Goal: Task Accomplishment & Management: Manage account settings

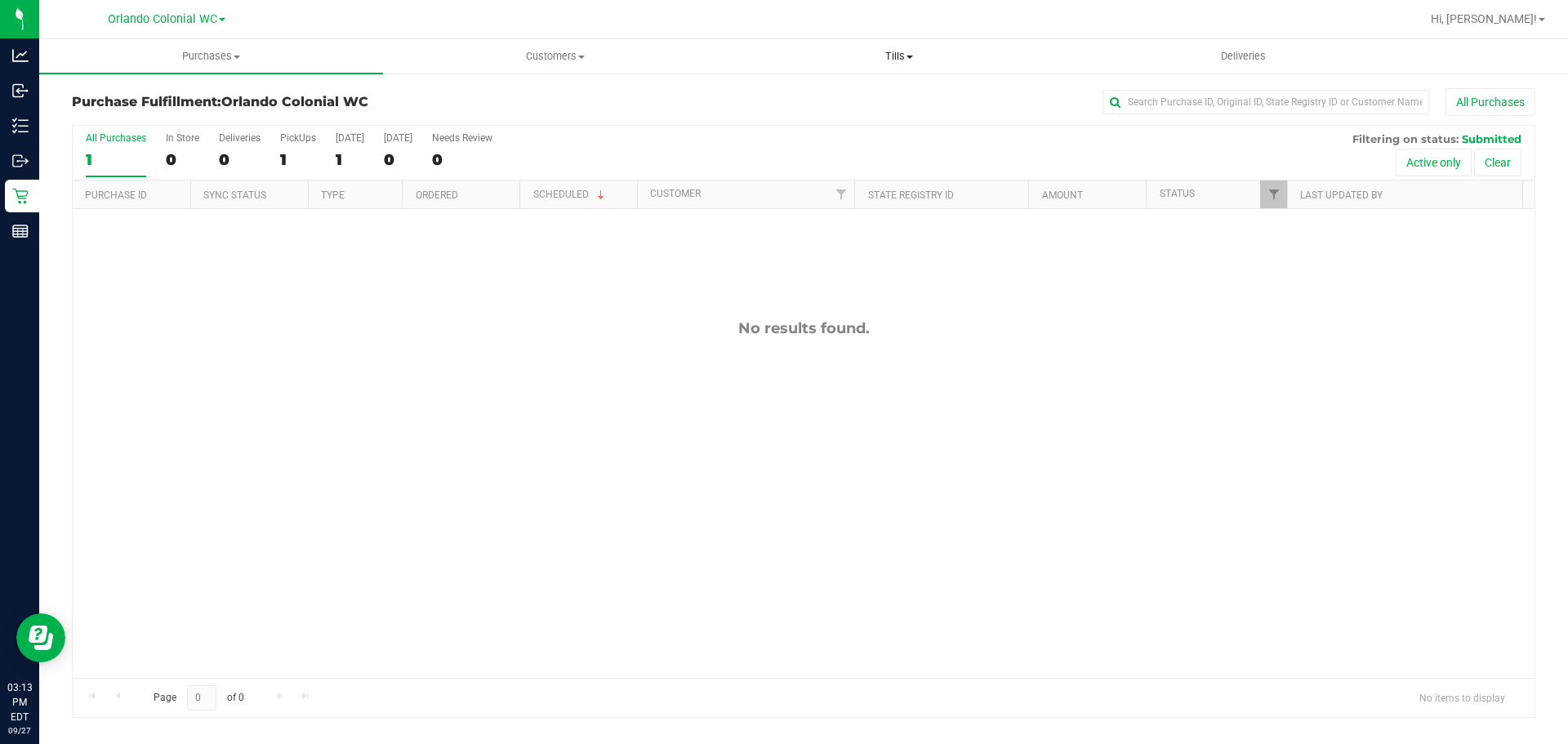
click at [904, 51] on span "Tills" at bounding box center [898, 56] width 342 height 15
click at [871, 96] on li "Manage tills" at bounding box center [898, 99] width 344 height 20
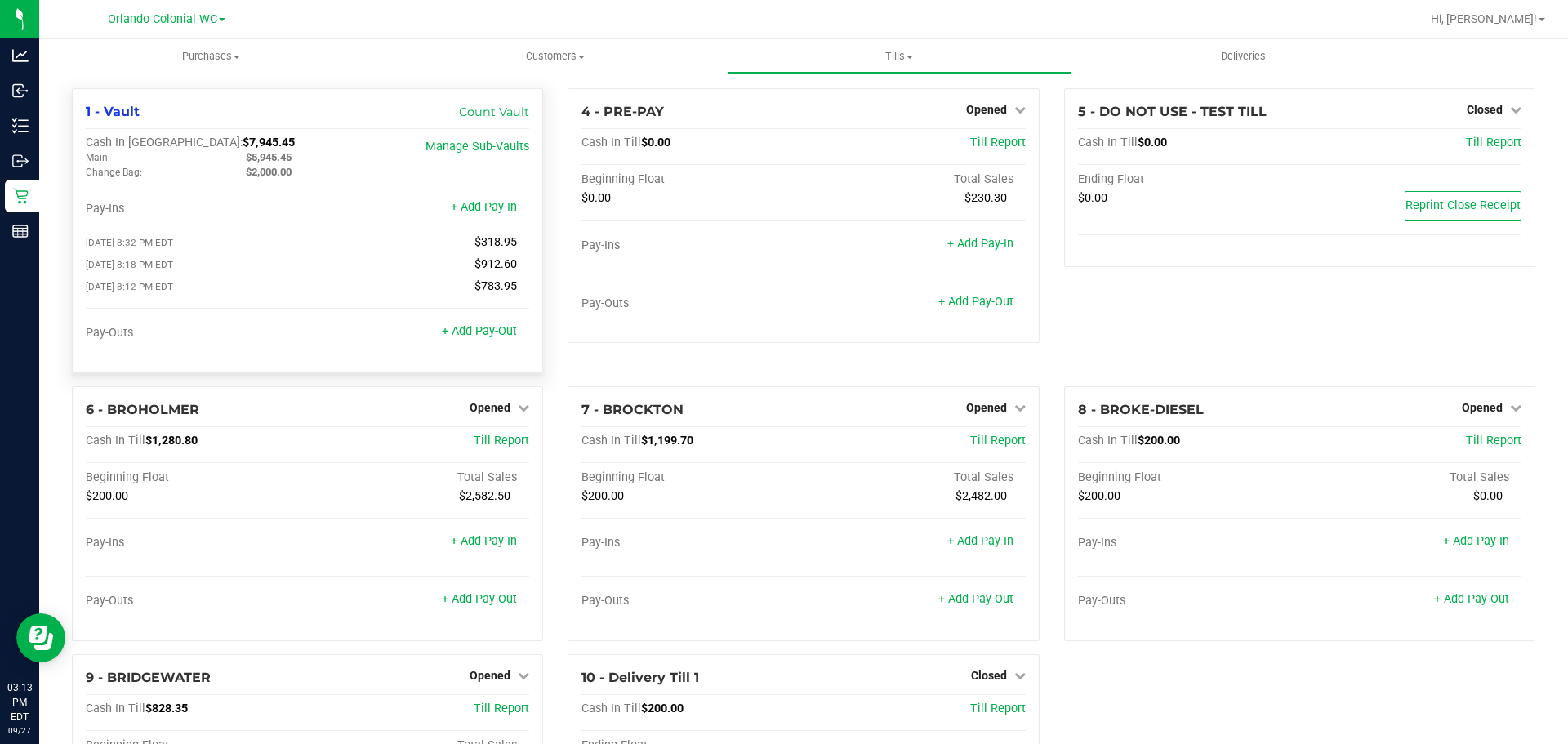
click at [219, 205] on div "Pay-Ins" at bounding box center [196, 208] width 222 height 15
click at [496, 336] on link "+ Add Pay-Out" at bounding box center [479, 331] width 75 height 14
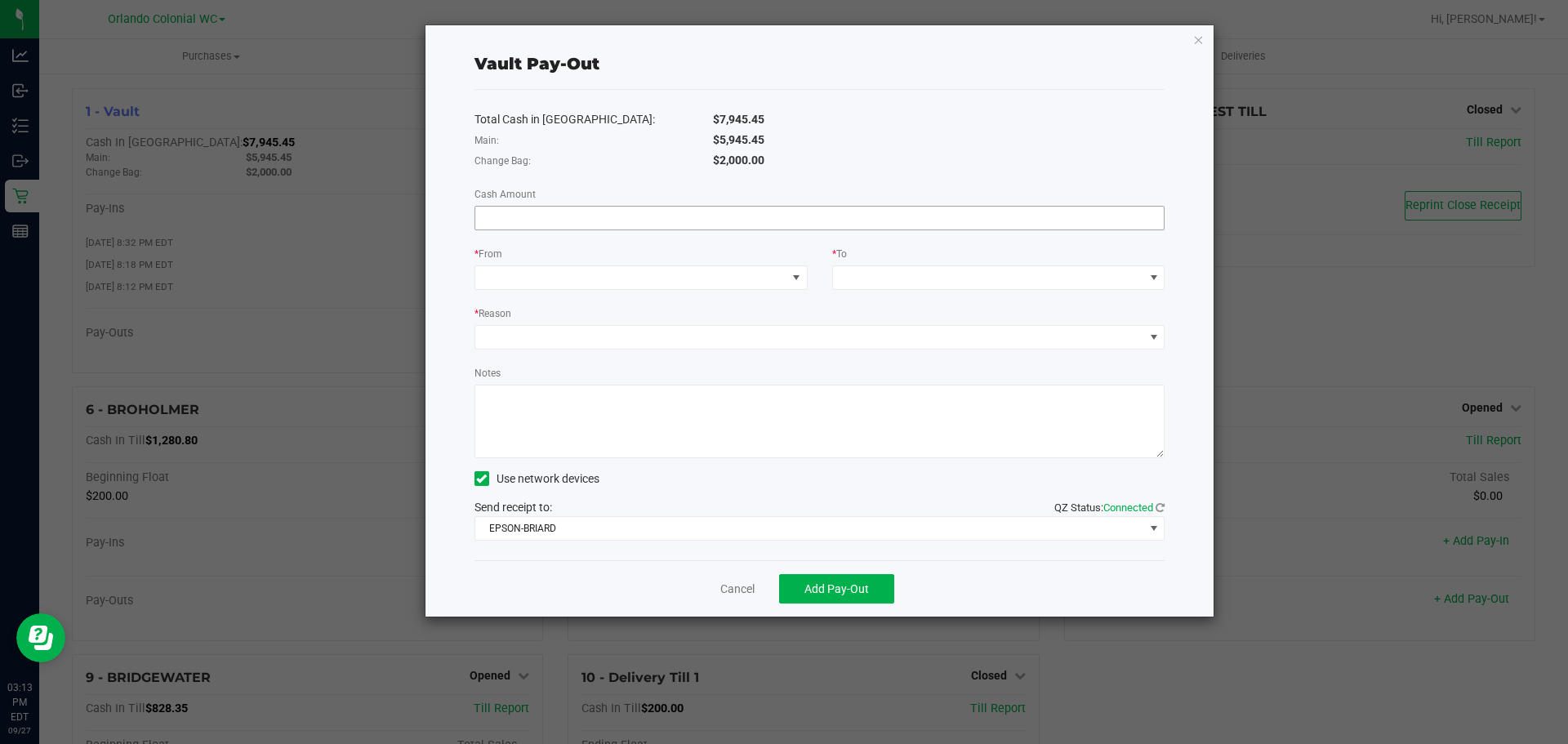
click at [551, 215] on input at bounding box center [820, 218] width 689 height 23
paste input "5945.45"
type input "$5,945.45"
click at [628, 281] on span at bounding box center [630, 277] width 311 height 23
click at [610, 267] on span at bounding box center [630, 277] width 311 height 23
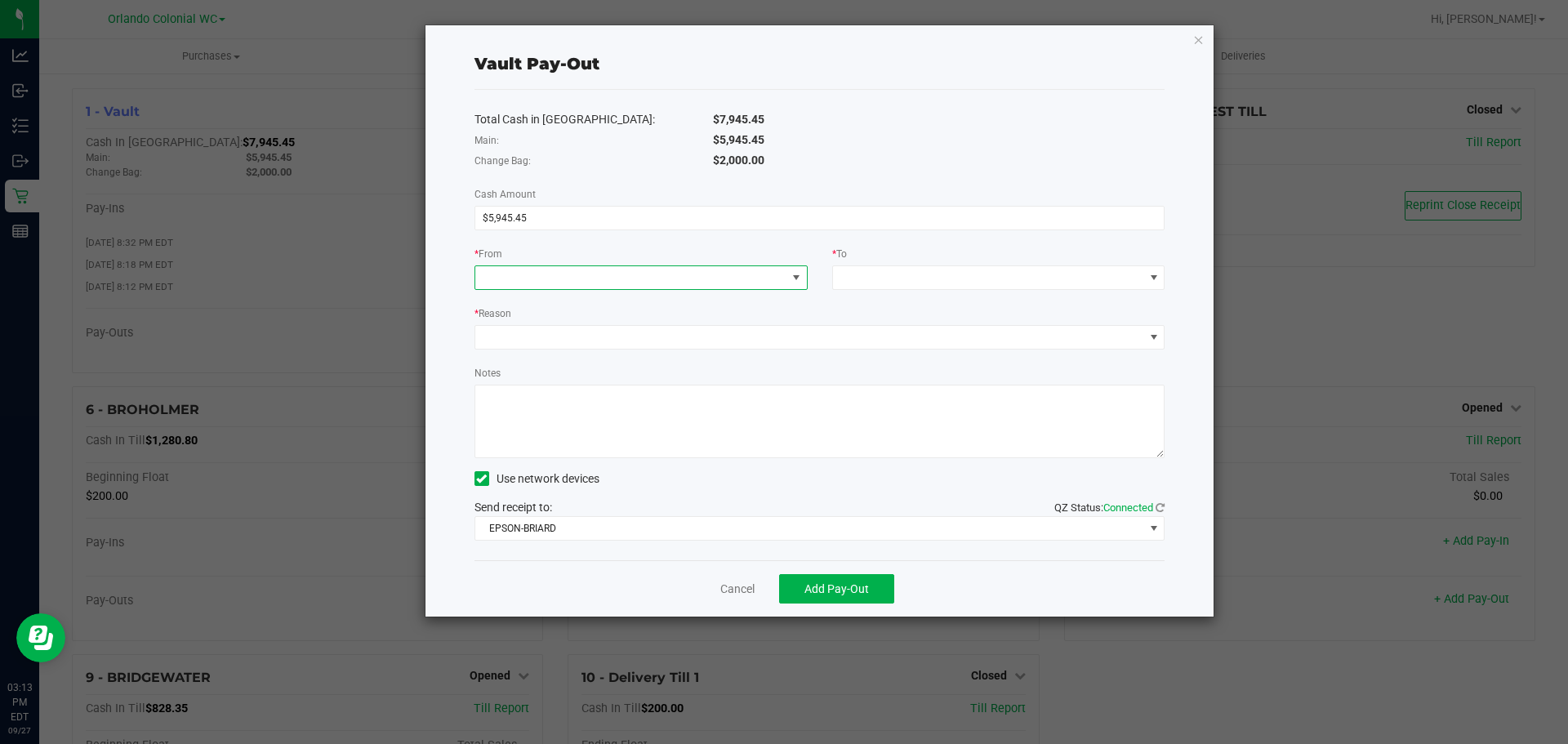
click at [610, 280] on span at bounding box center [630, 277] width 311 height 23
click at [562, 373] on li "Main (Vault)" at bounding box center [640, 383] width 332 height 33
click at [952, 281] on span at bounding box center [988, 277] width 311 height 23
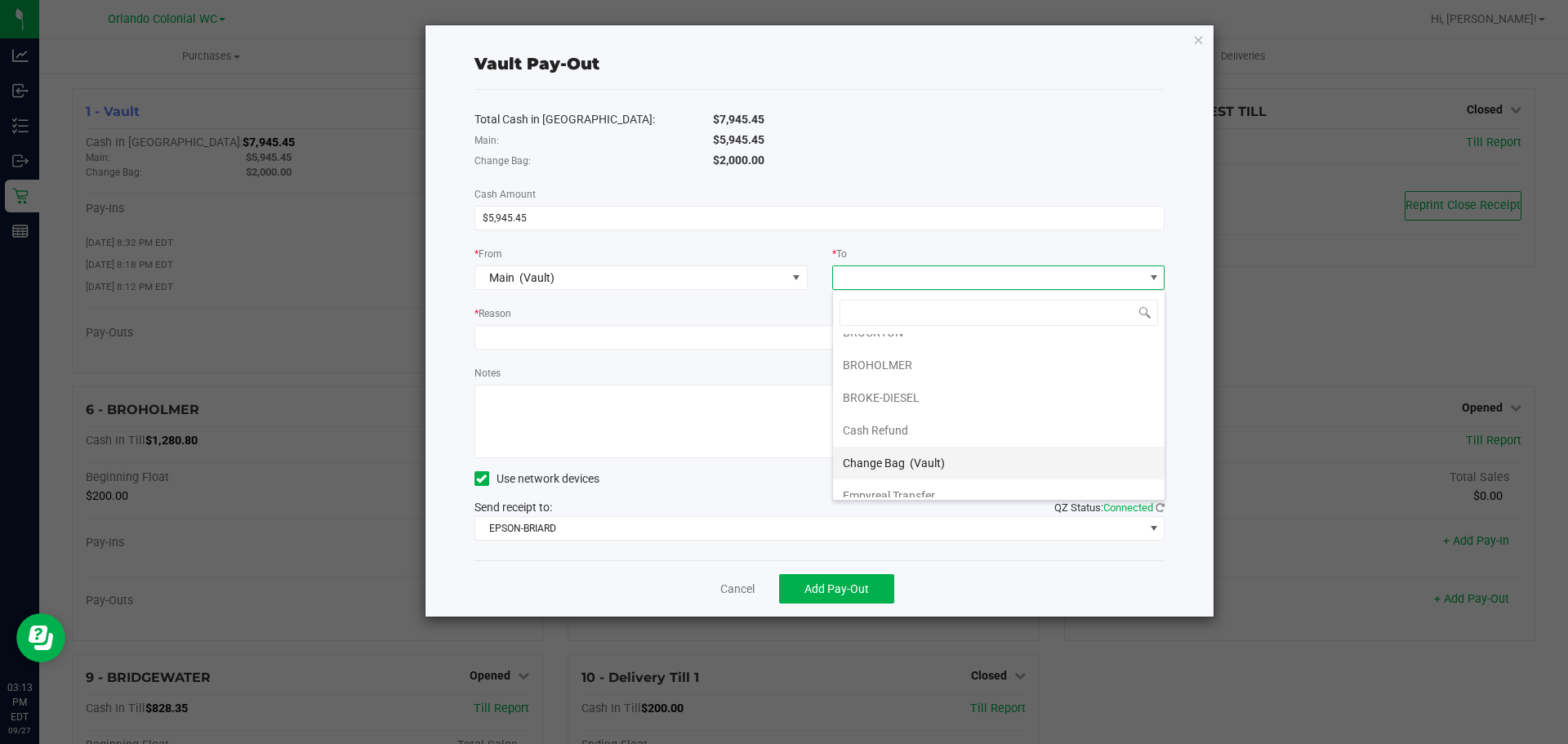
scroll to position [98, 0]
click at [931, 453] on span "Empyreal Transfer" at bounding box center [889, 447] width 93 height 13
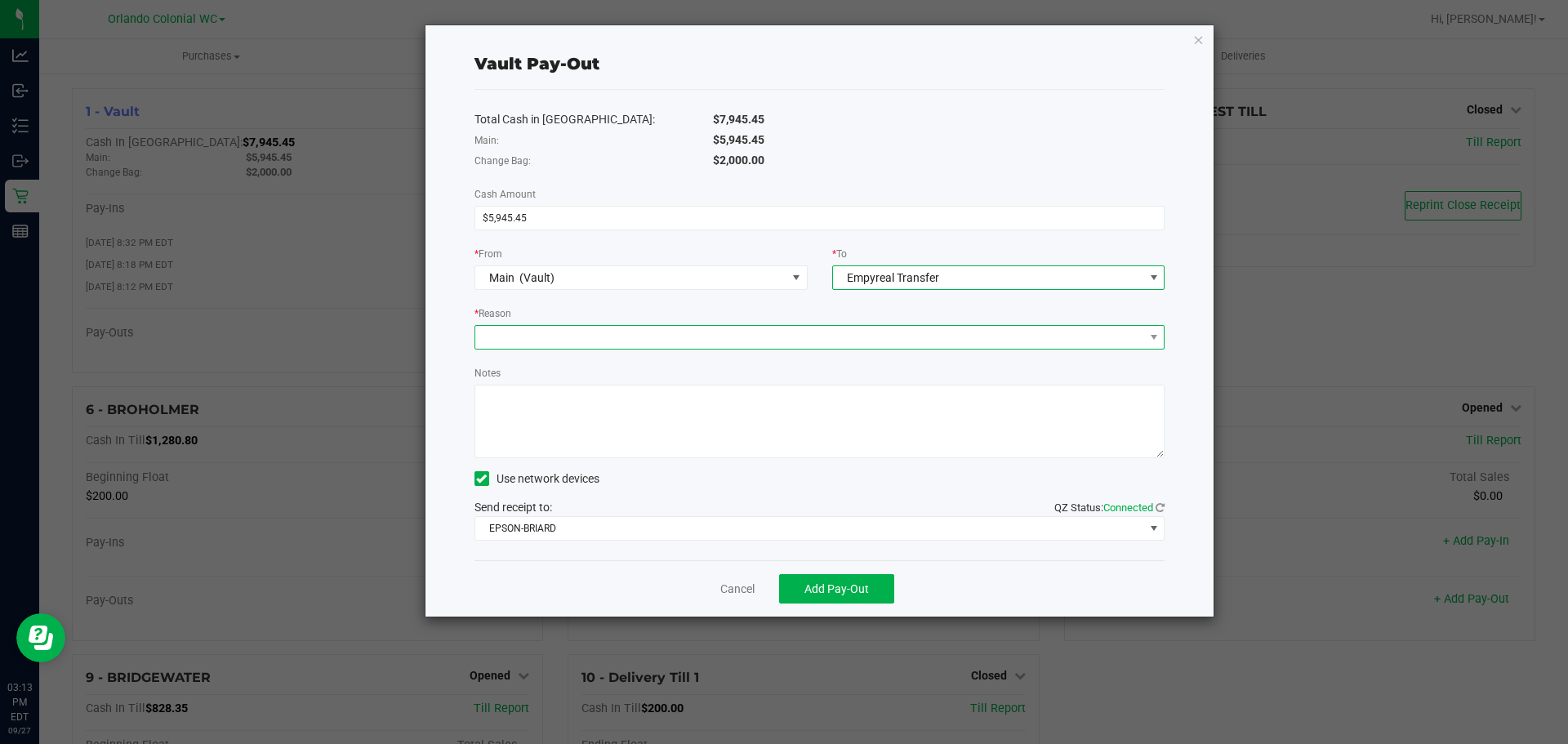
click at [730, 334] on span at bounding box center [809, 337] width 669 height 23
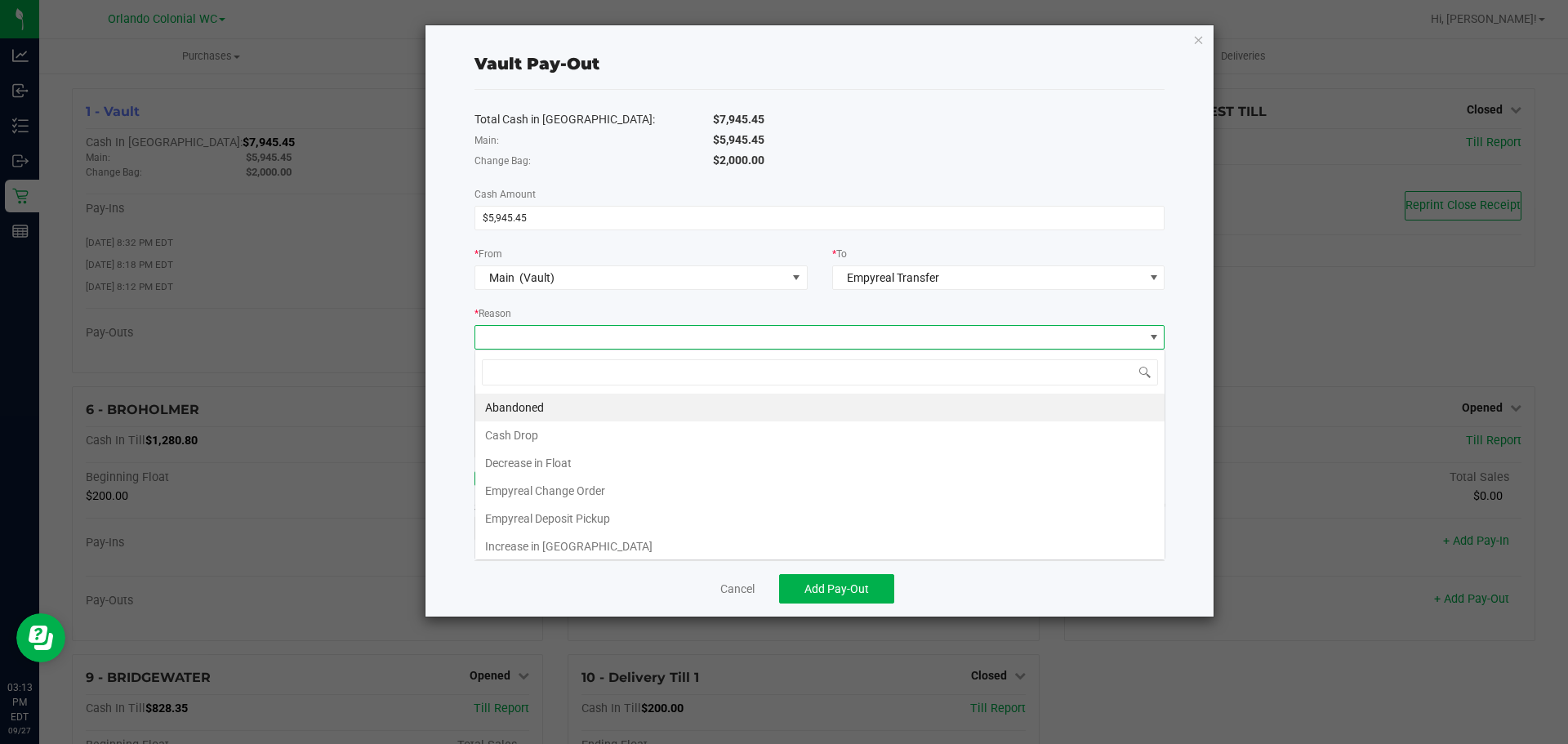
scroll to position [25, 690]
click at [568, 523] on li "Empyreal Deposit Pickup" at bounding box center [820, 519] width 689 height 27
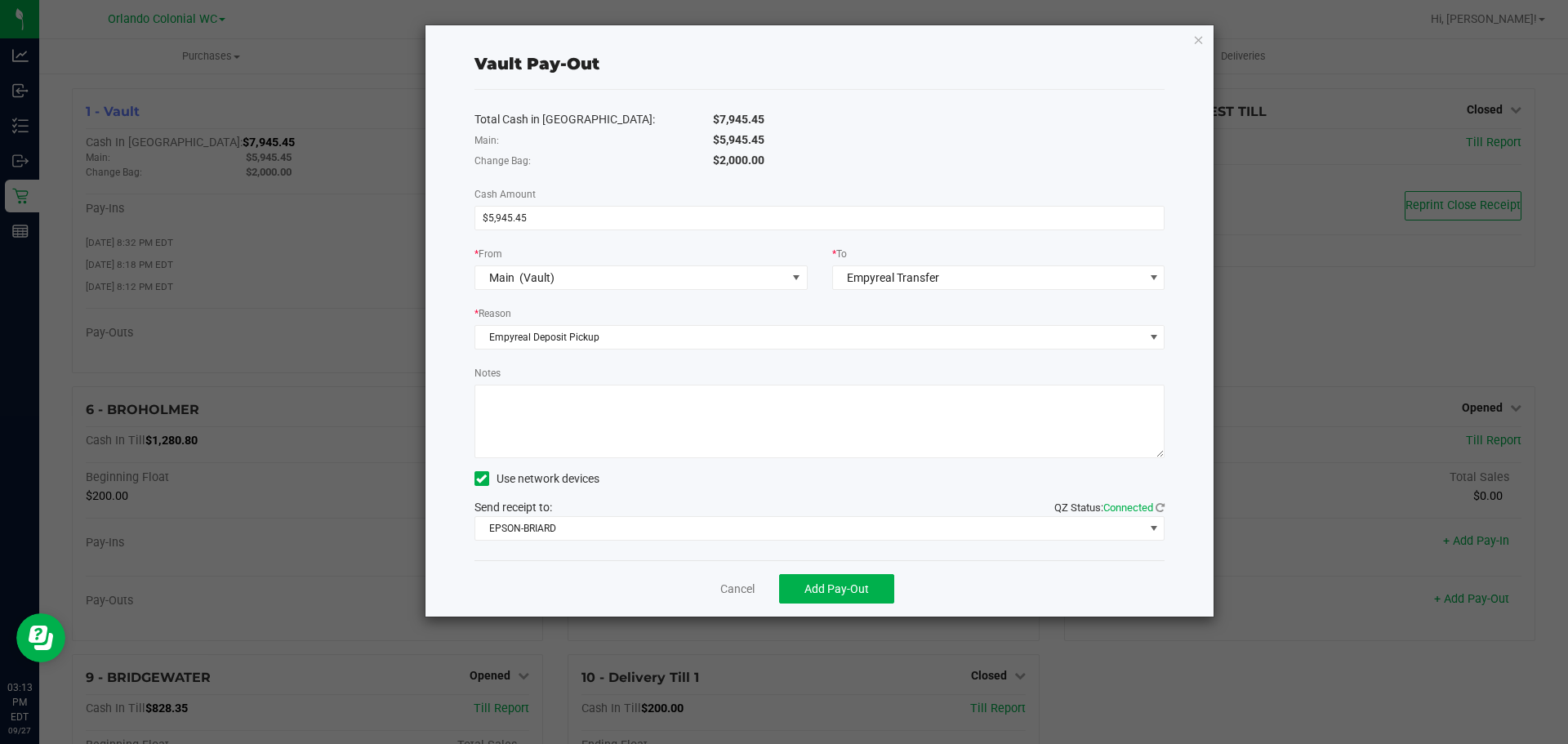
click at [609, 420] on textarea "Notes" at bounding box center [820, 422] width 691 height 74
type textarea "rl"
click at [652, 520] on span "EPSON-BRIARD" at bounding box center [809, 528] width 669 height 23
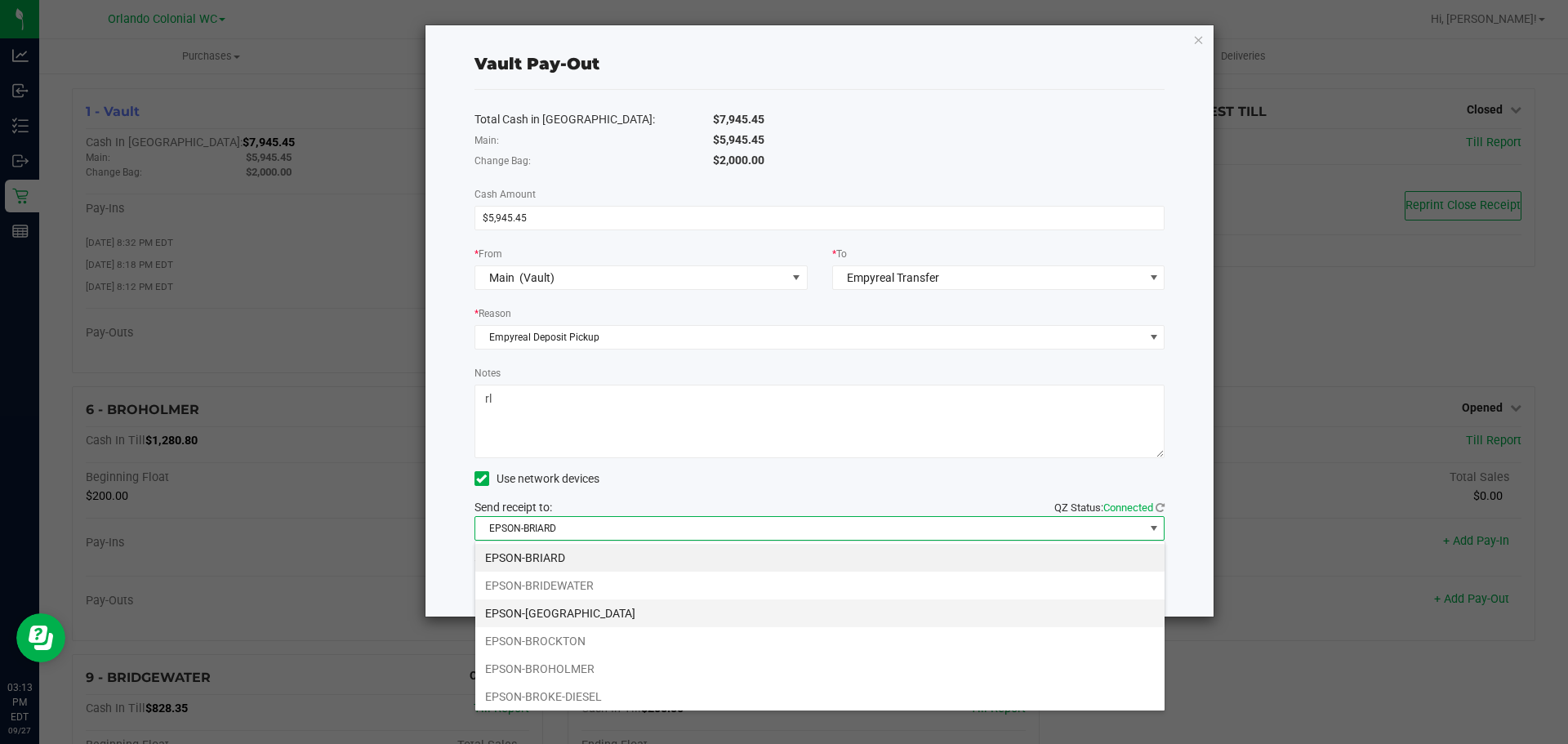
click at [599, 609] on li "EPSON-[GEOGRAPHIC_DATA]" at bounding box center [820, 613] width 689 height 27
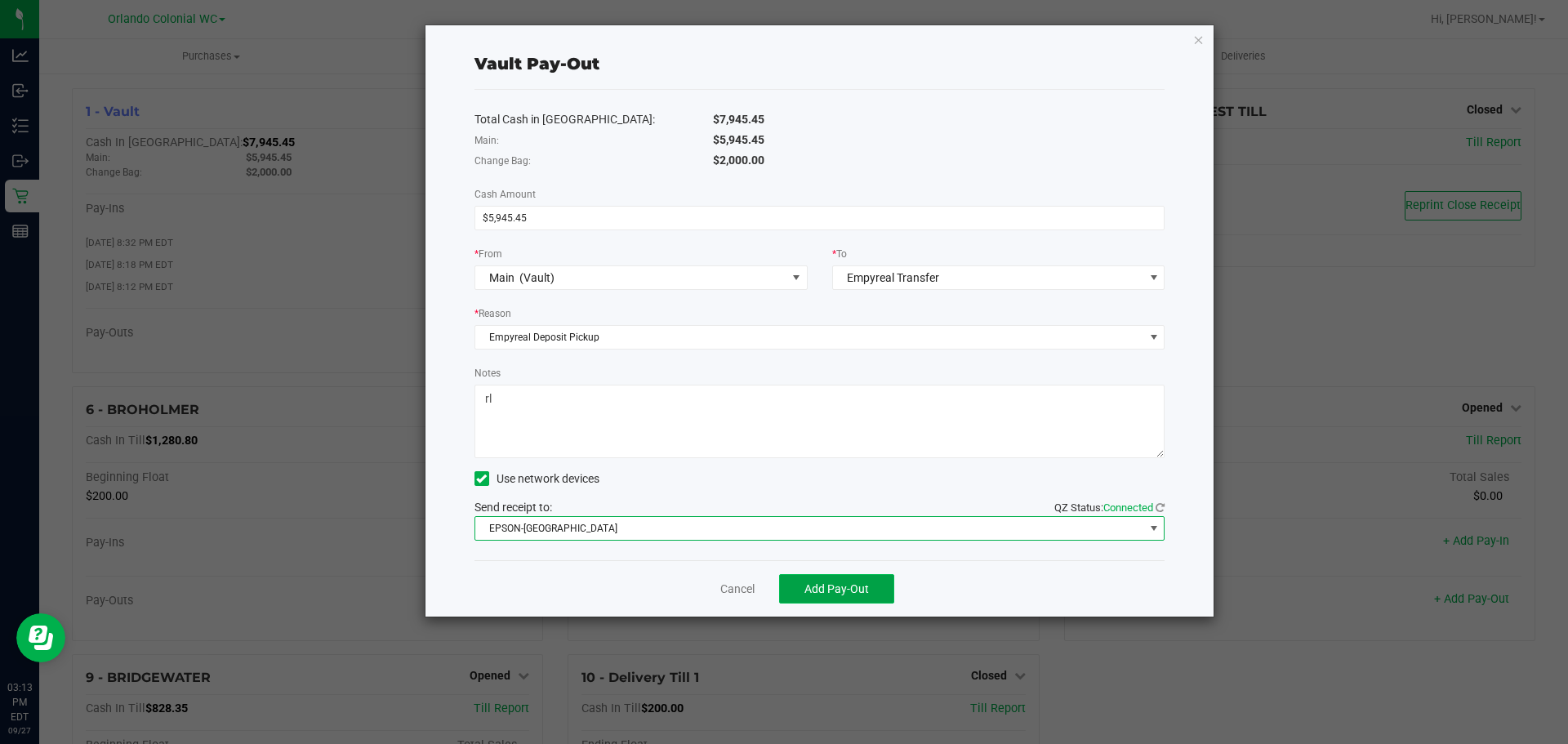
click at [858, 591] on span "Add Pay-Out" at bounding box center [836, 588] width 64 height 13
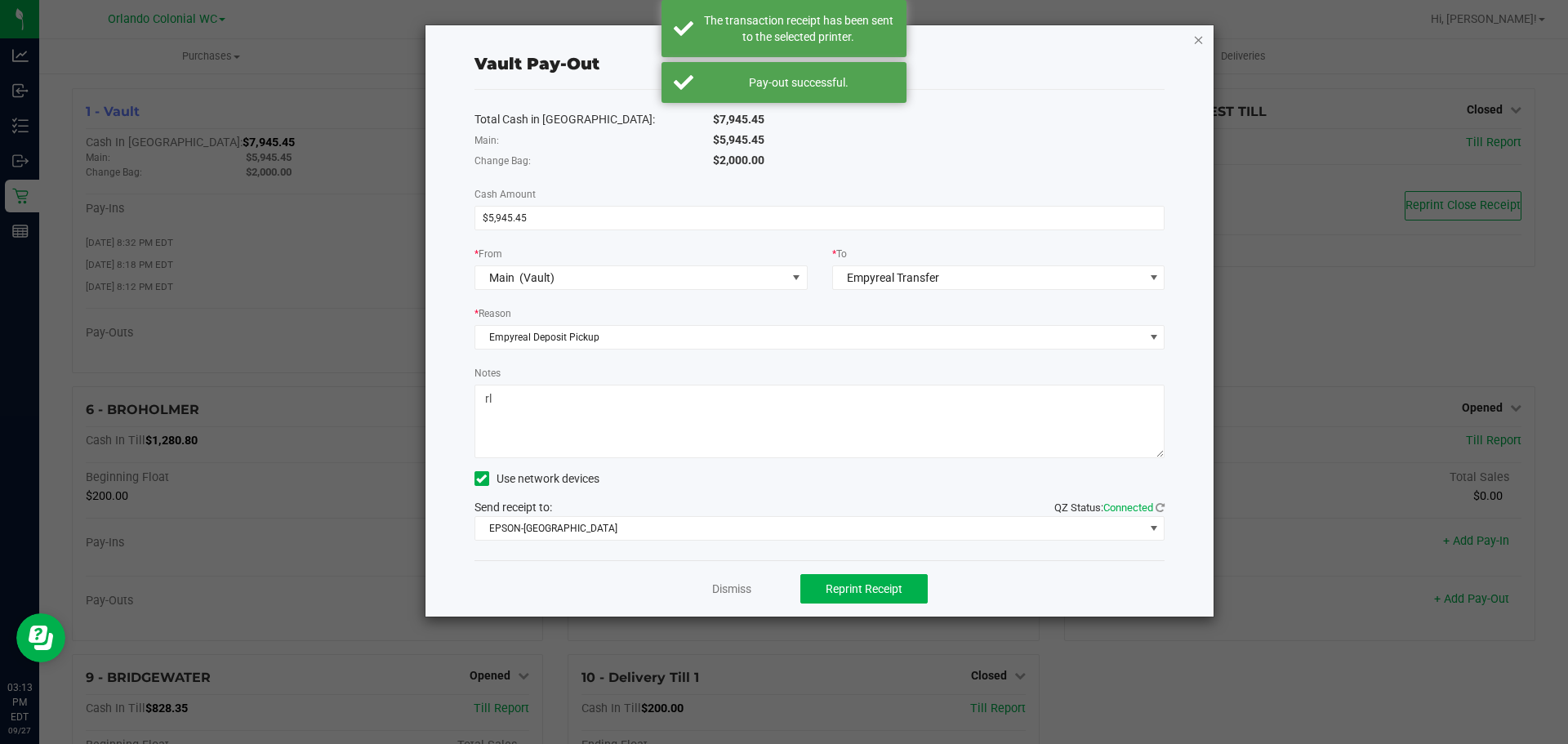
click at [1204, 39] on icon "button" at bounding box center [1198, 39] width 11 height 20
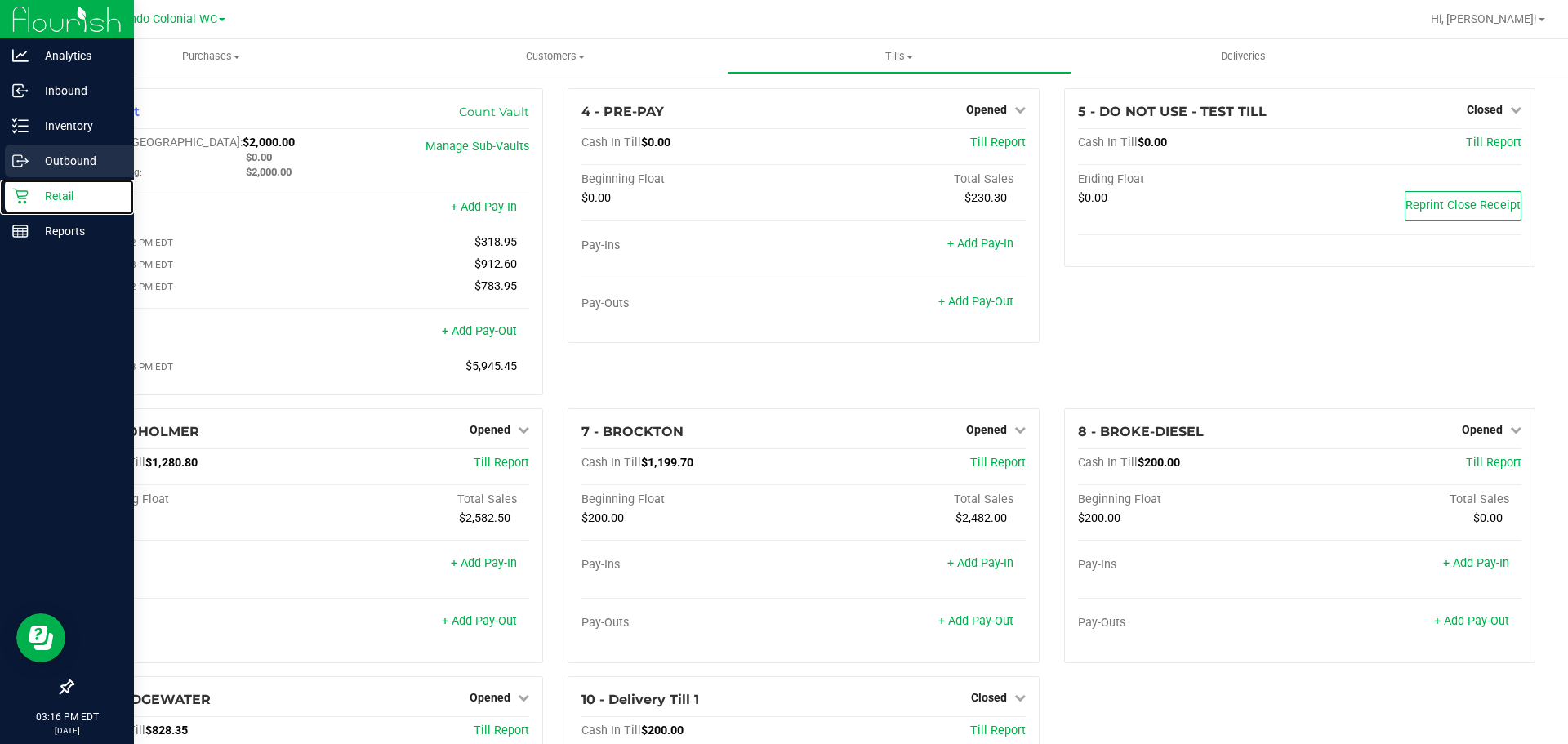
drag, startPoint x: 32, startPoint y: 194, endPoint x: 88, endPoint y: 176, distance: 58.8
click at [34, 193] on p "Retail" at bounding box center [77, 195] width 98 height 20
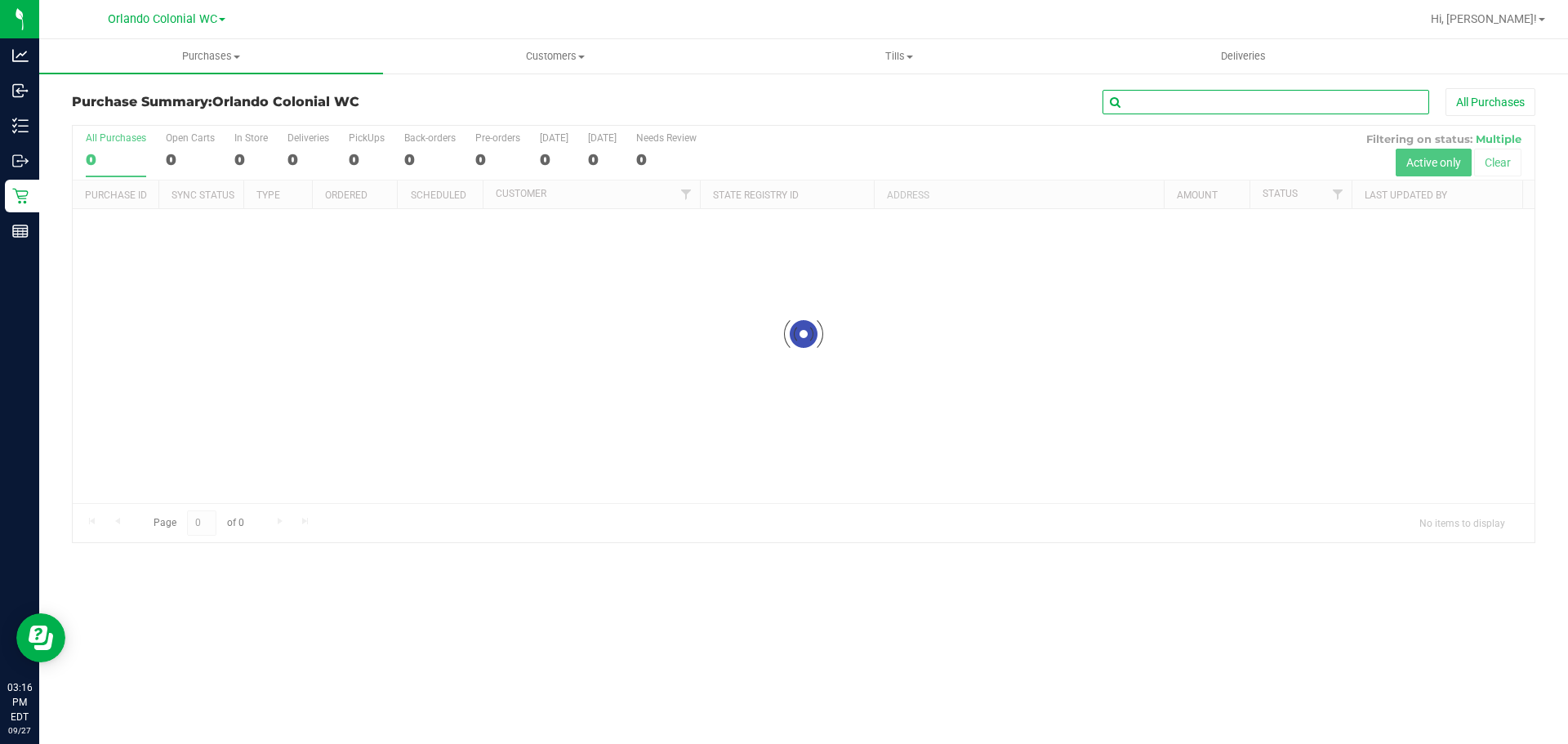
click at [1202, 103] on input "text" at bounding box center [1265, 102] width 327 height 25
paste input "12011105"
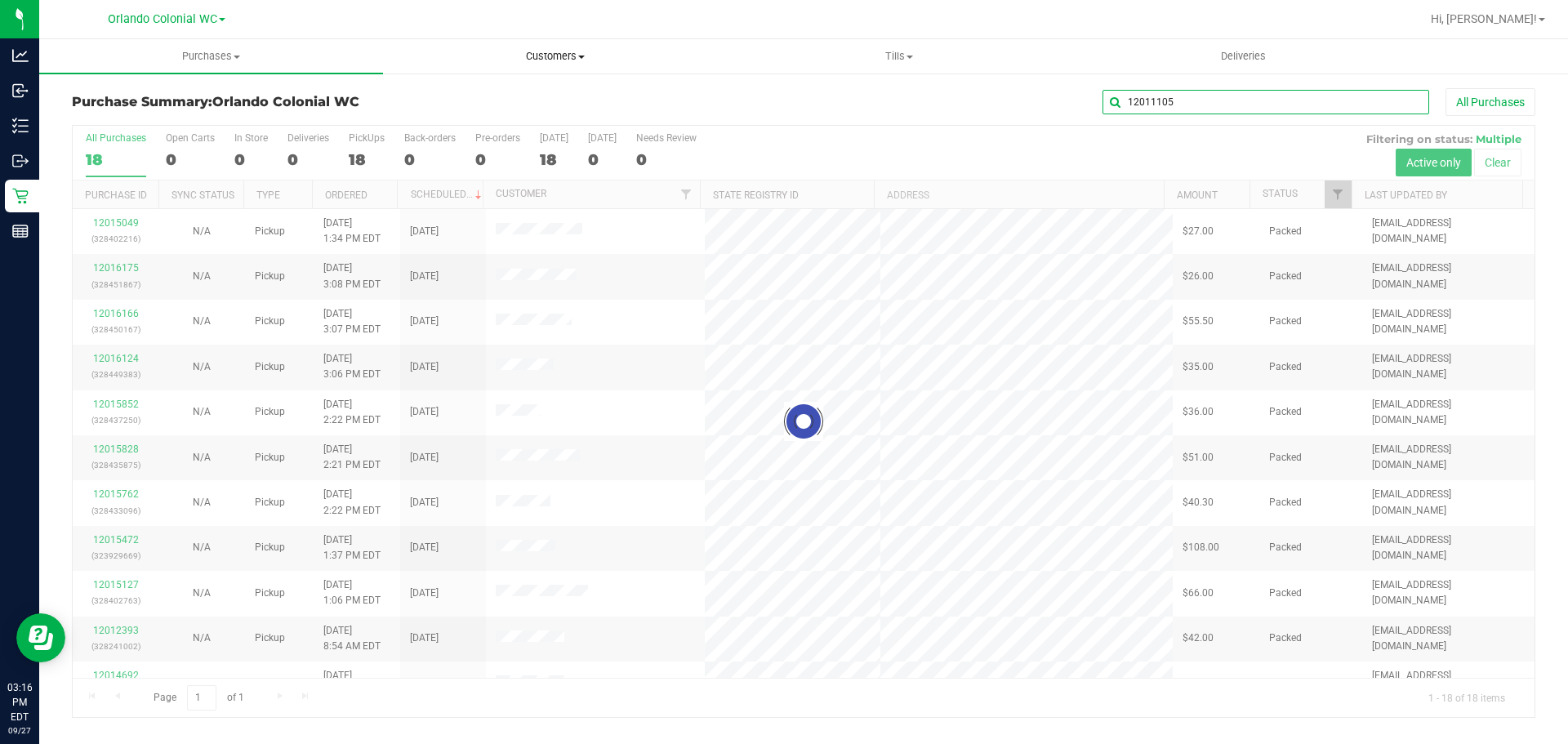
type input "12011105"
click at [577, 52] on span "Customers" at bounding box center [555, 56] width 342 height 15
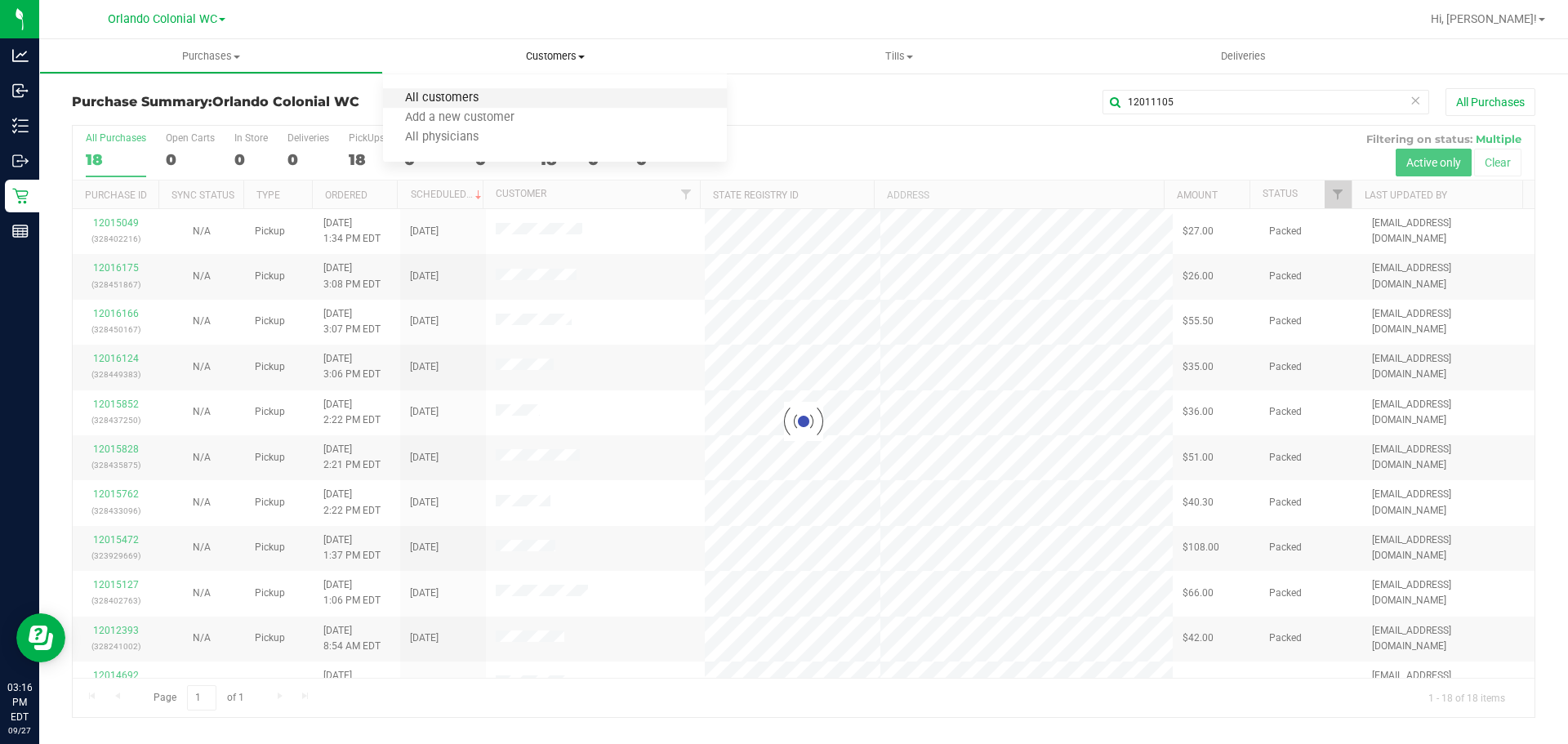
click at [466, 99] on span "All customers" at bounding box center [442, 99] width 117 height 14
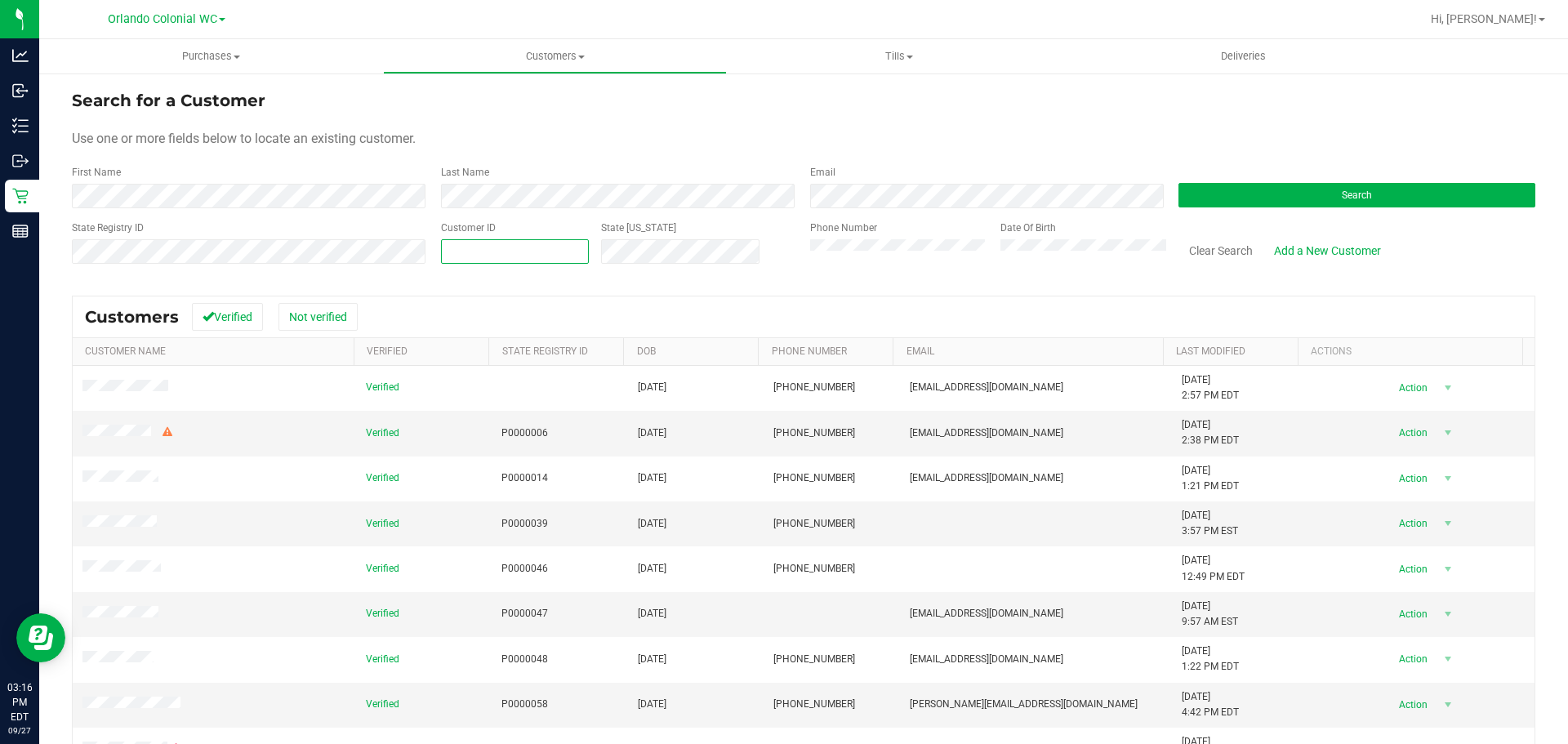
click at [563, 249] on span at bounding box center [514, 251] width 147 height 25
paste input "12011105"
type input "12011105"
click at [1307, 197] on button "Search" at bounding box center [1356, 195] width 357 height 25
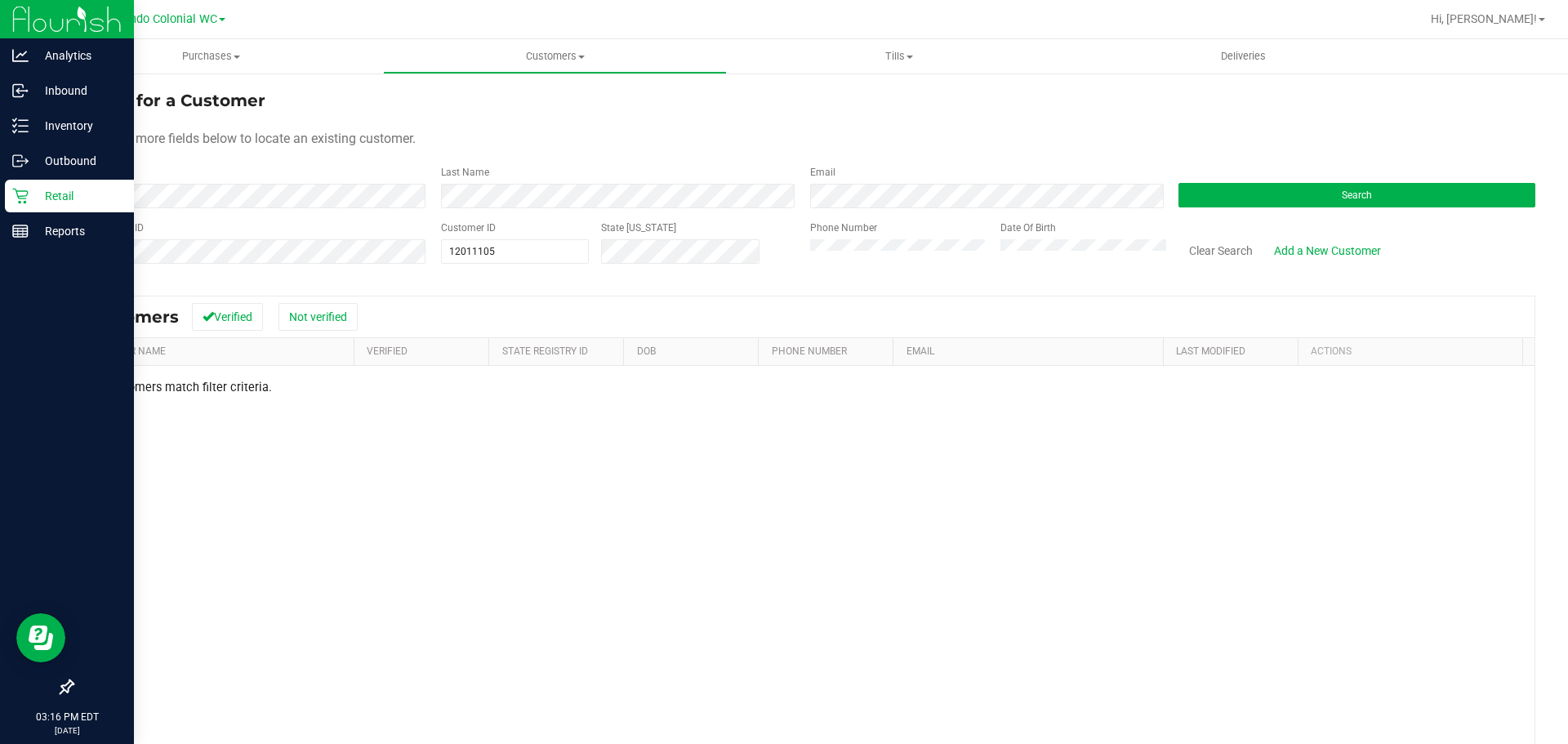
click at [45, 209] on div "Retail" at bounding box center [69, 196] width 129 height 33
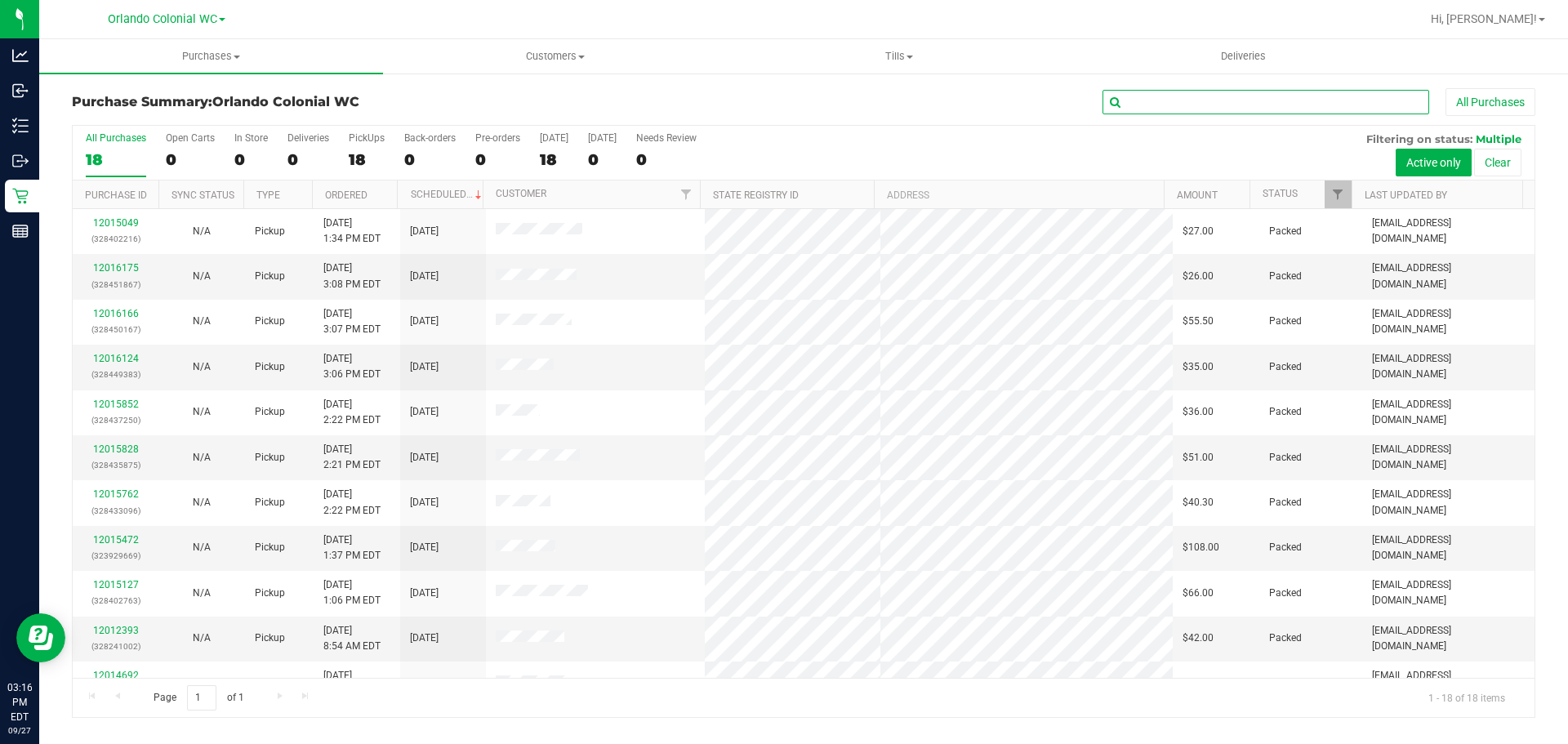
click at [1175, 97] on input "text" at bounding box center [1265, 102] width 327 height 25
paste input "12011105"
type input "12011105"
click at [1506, 161] on button "Clear" at bounding box center [1497, 162] width 47 height 27
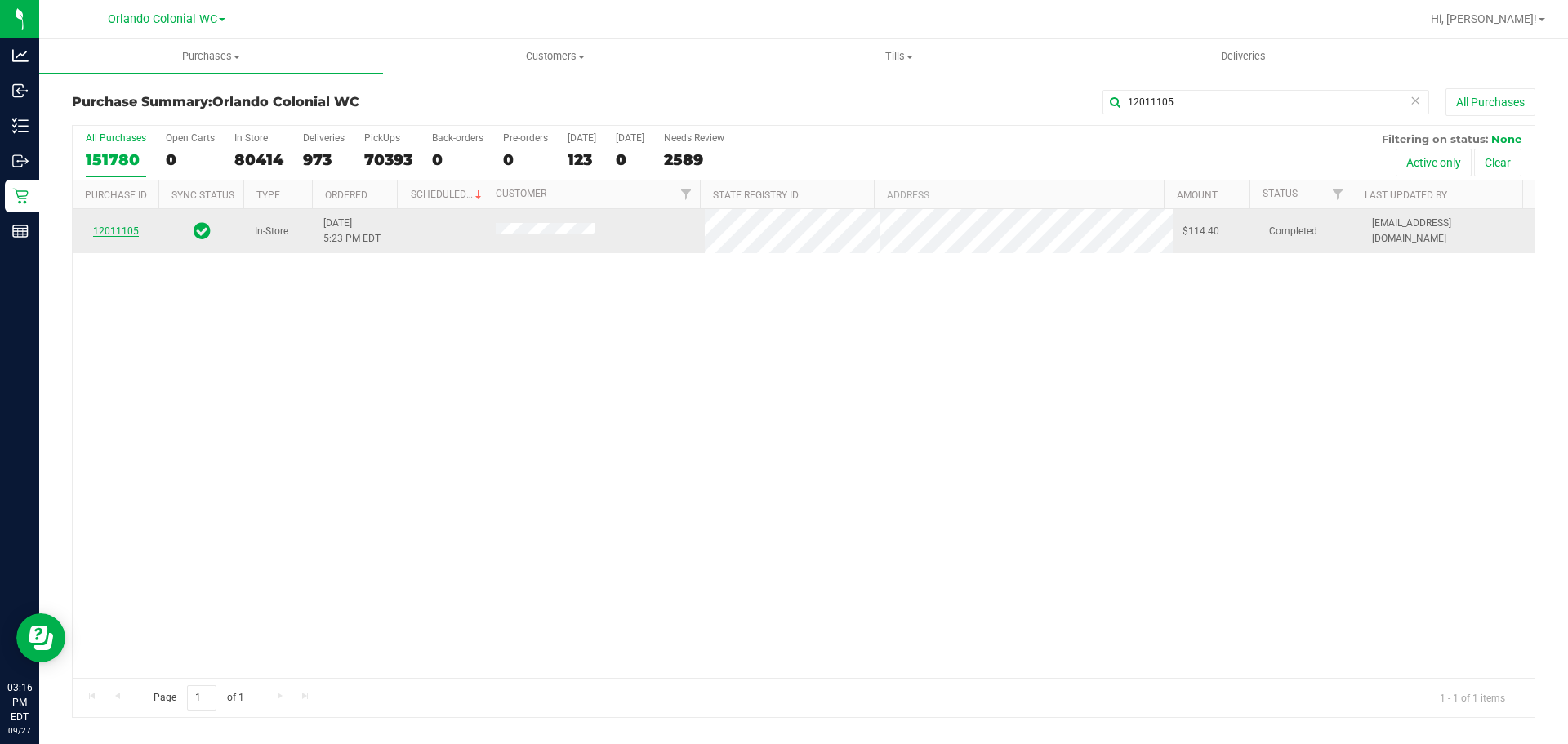
click at [111, 233] on link "12011105" at bounding box center [116, 231] width 45 height 11
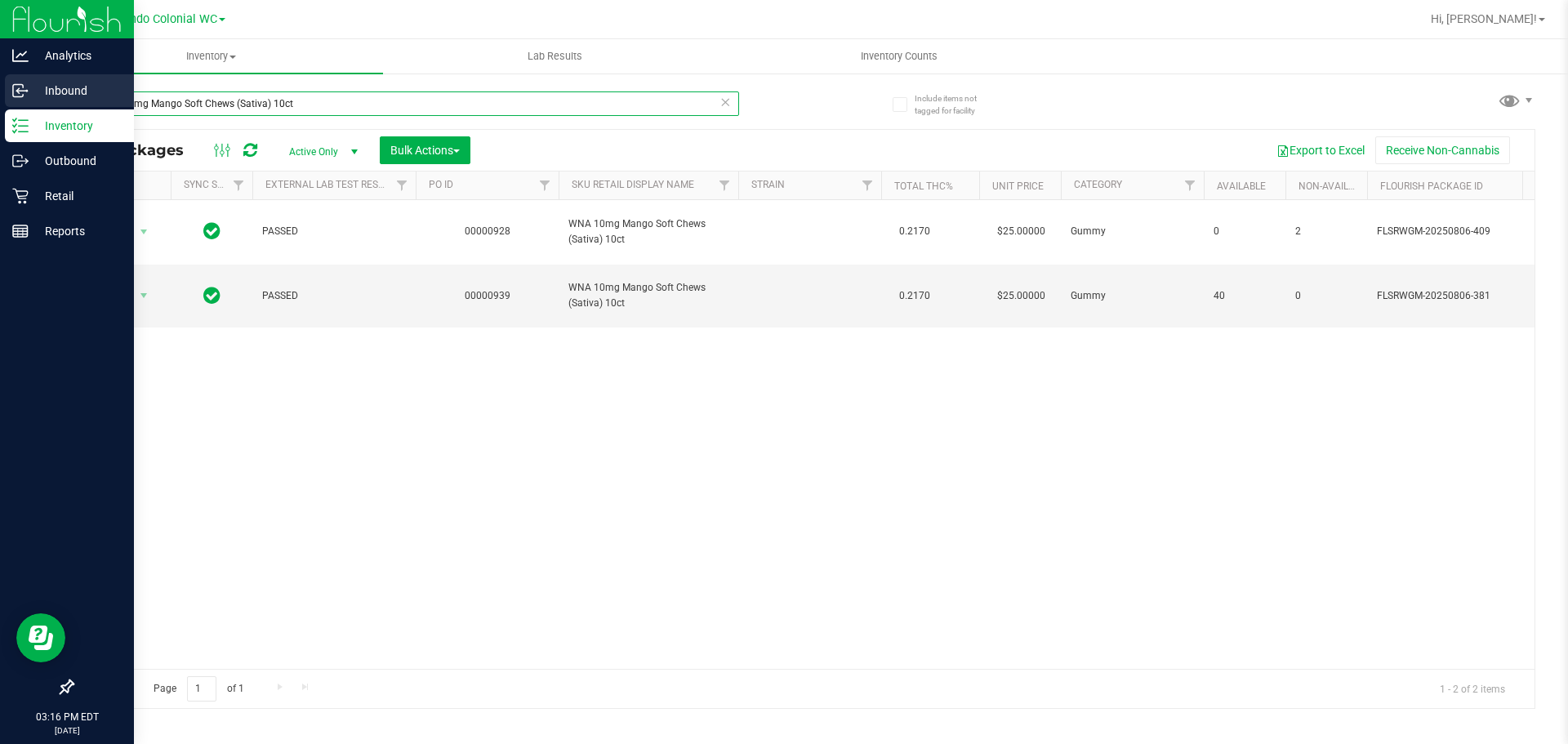
drag, startPoint x: 314, startPoint y: 105, endPoint x: 0, endPoint y: 101, distance: 314.0
click at [0, 105] on div "Analytics Inbound Inventory Outbound Retail Reports 03:16 PM EDT 09/27/2025 09/…" at bounding box center [784, 372] width 1568 height 744
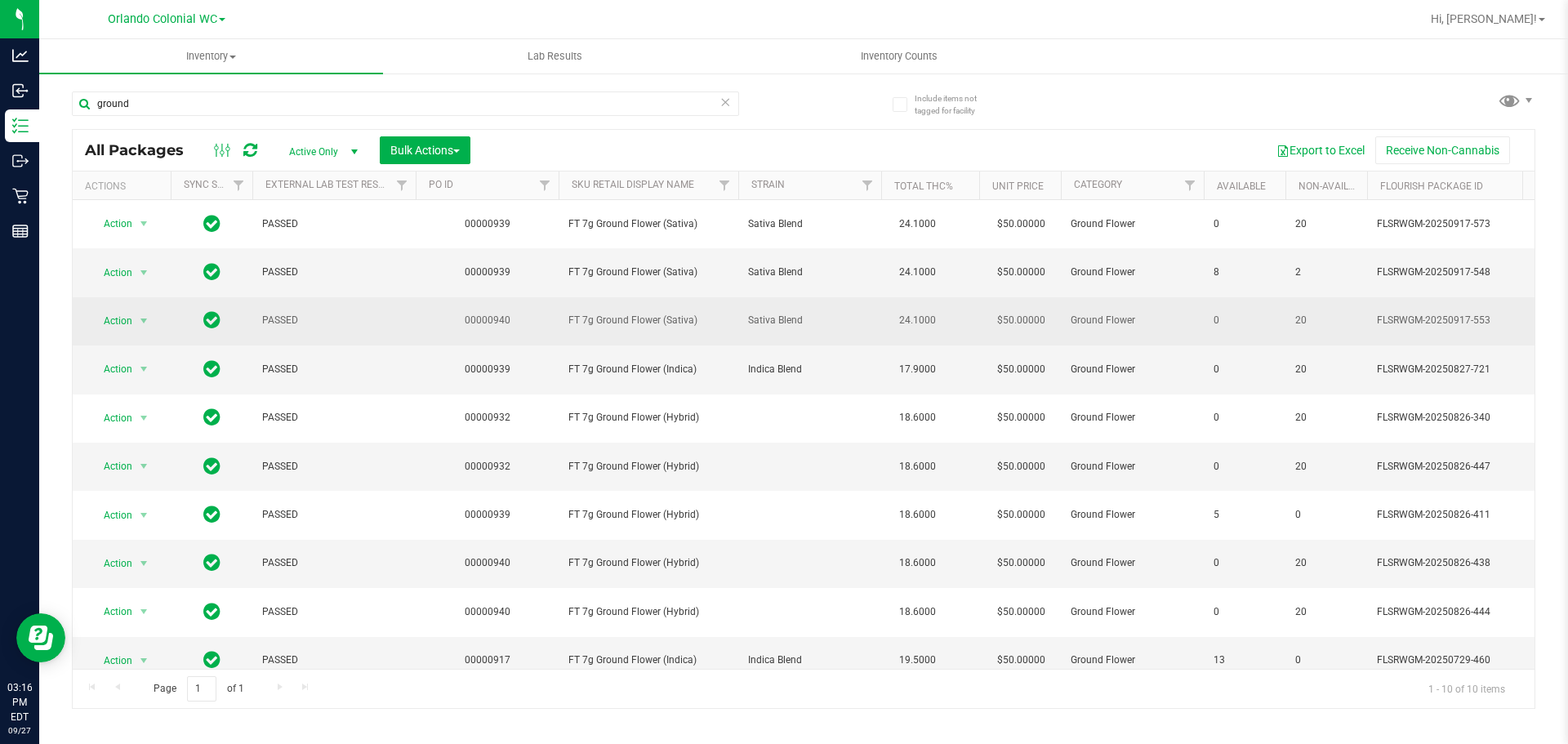
click at [660, 318] on span "FT 7g Ground Flower (Sativa)" at bounding box center [648, 321] width 160 height 15
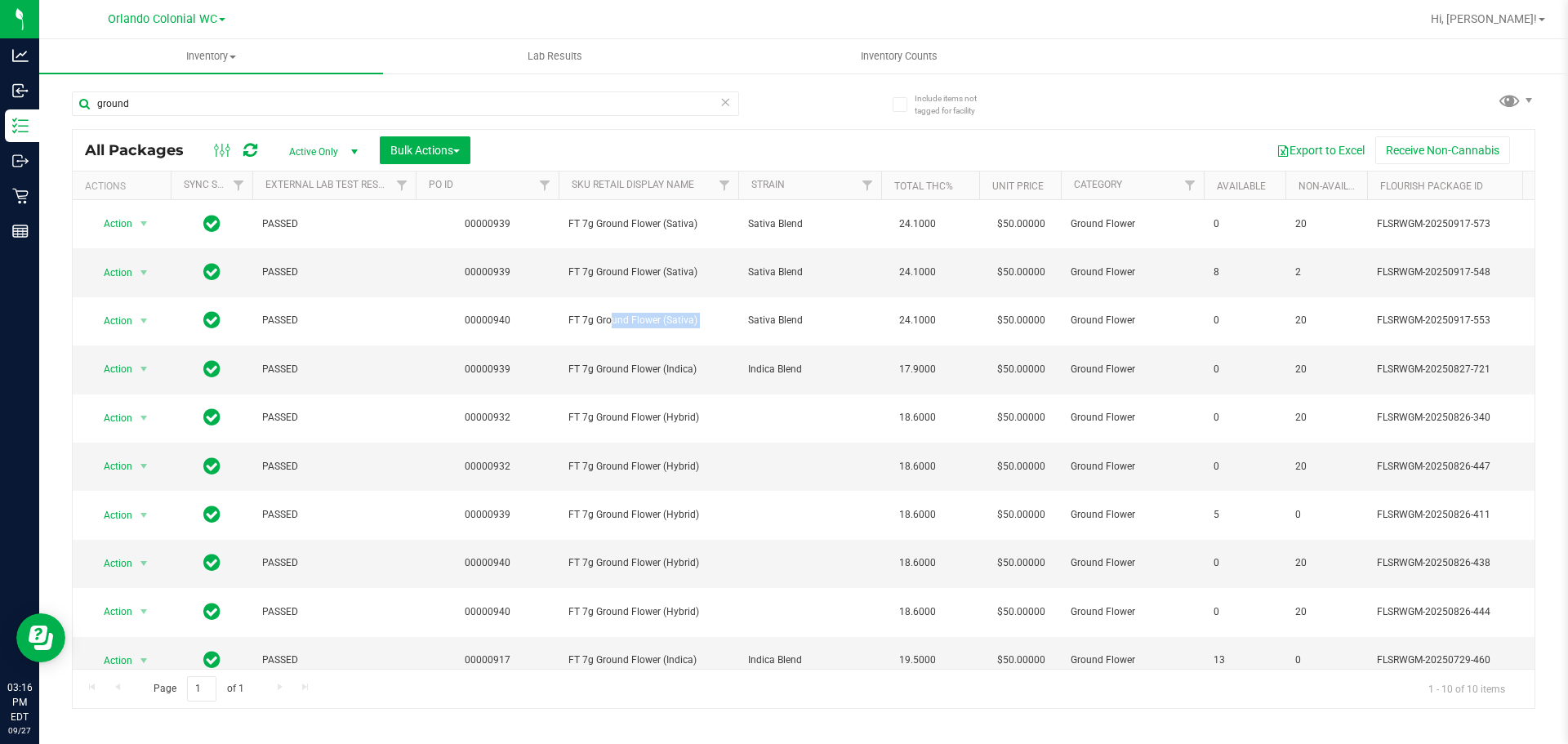
copy tr "FT 7g Ground Flower (Sativa)"
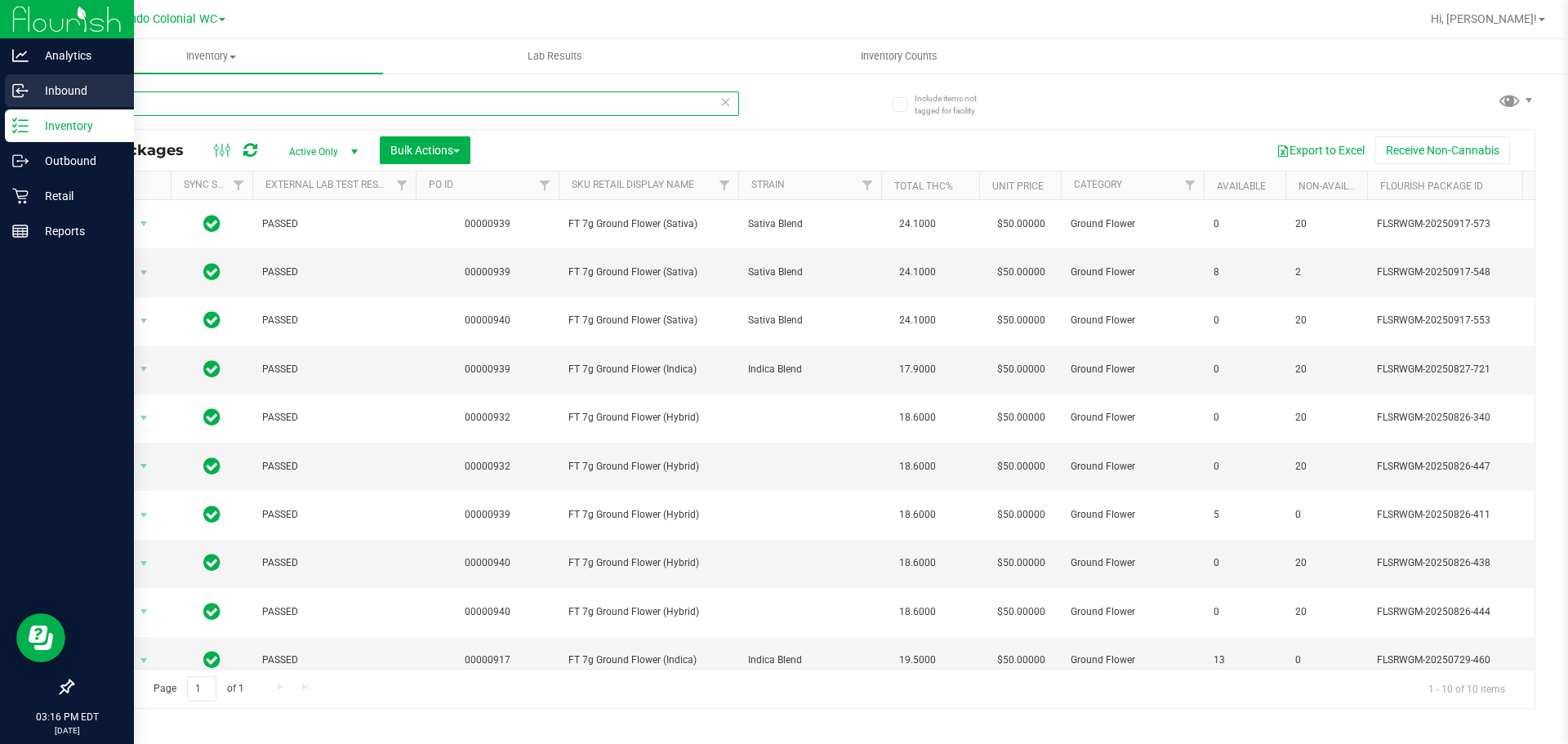
drag, startPoint x: 219, startPoint y: 108, endPoint x: 0, endPoint y: 94, distance: 219.4
click at [0, 97] on div "Analytics Inbound Inventory Outbound Retail Reports 03:16 PM EDT 09/27/2025 09/…" at bounding box center [784, 372] width 1568 height 744
paste input "FT 7g Ground Flower (Sativa)"
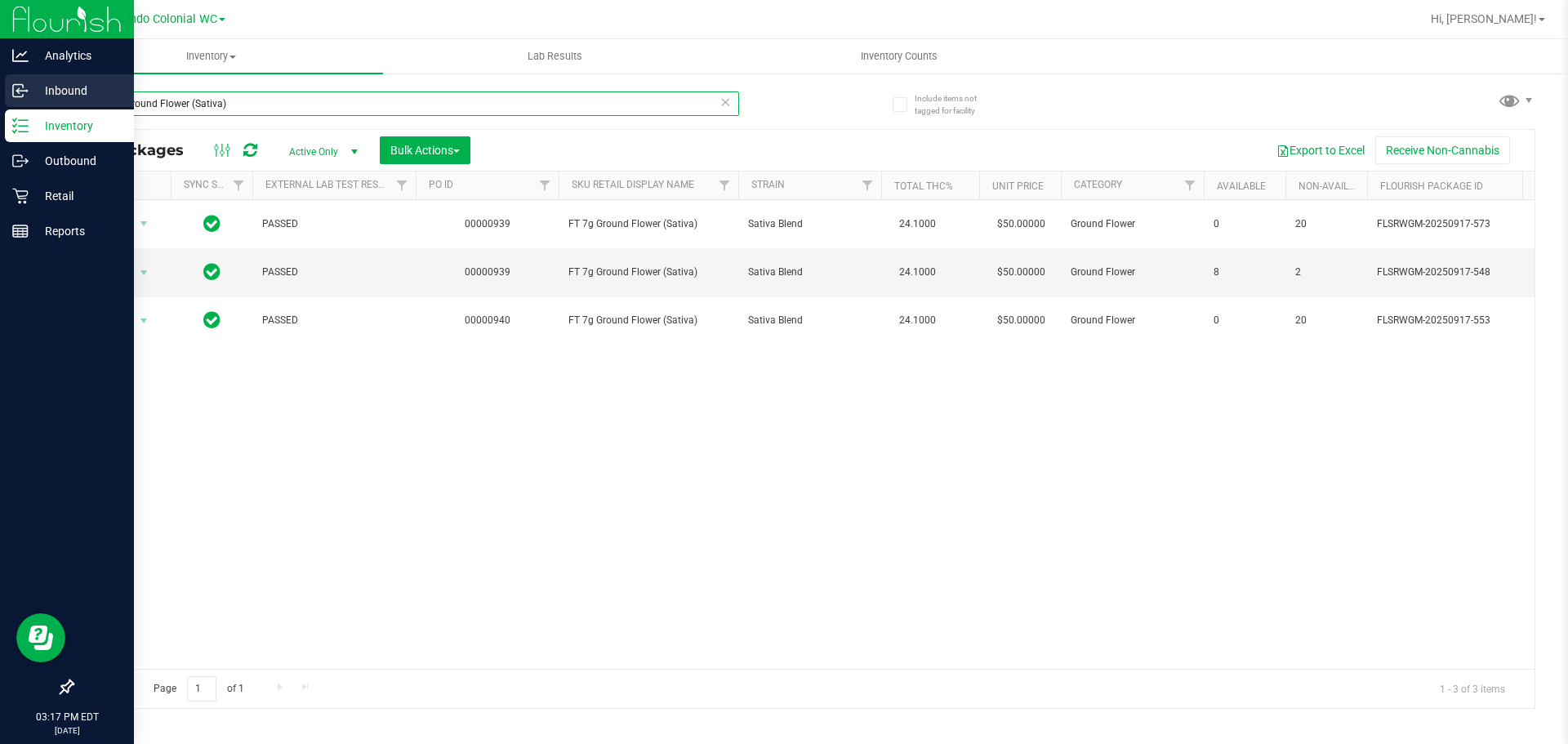
drag, startPoint x: 283, startPoint y: 104, endPoint x: 0, endPoint y: 83, distance: 283.8
click at [0, 83] on div "Analytics Inbound Inventory Outbound Retail Reports 03:17 PM EDT 09/27/2025 09/…" at bounding box center [784, 372] width 1568 height 744
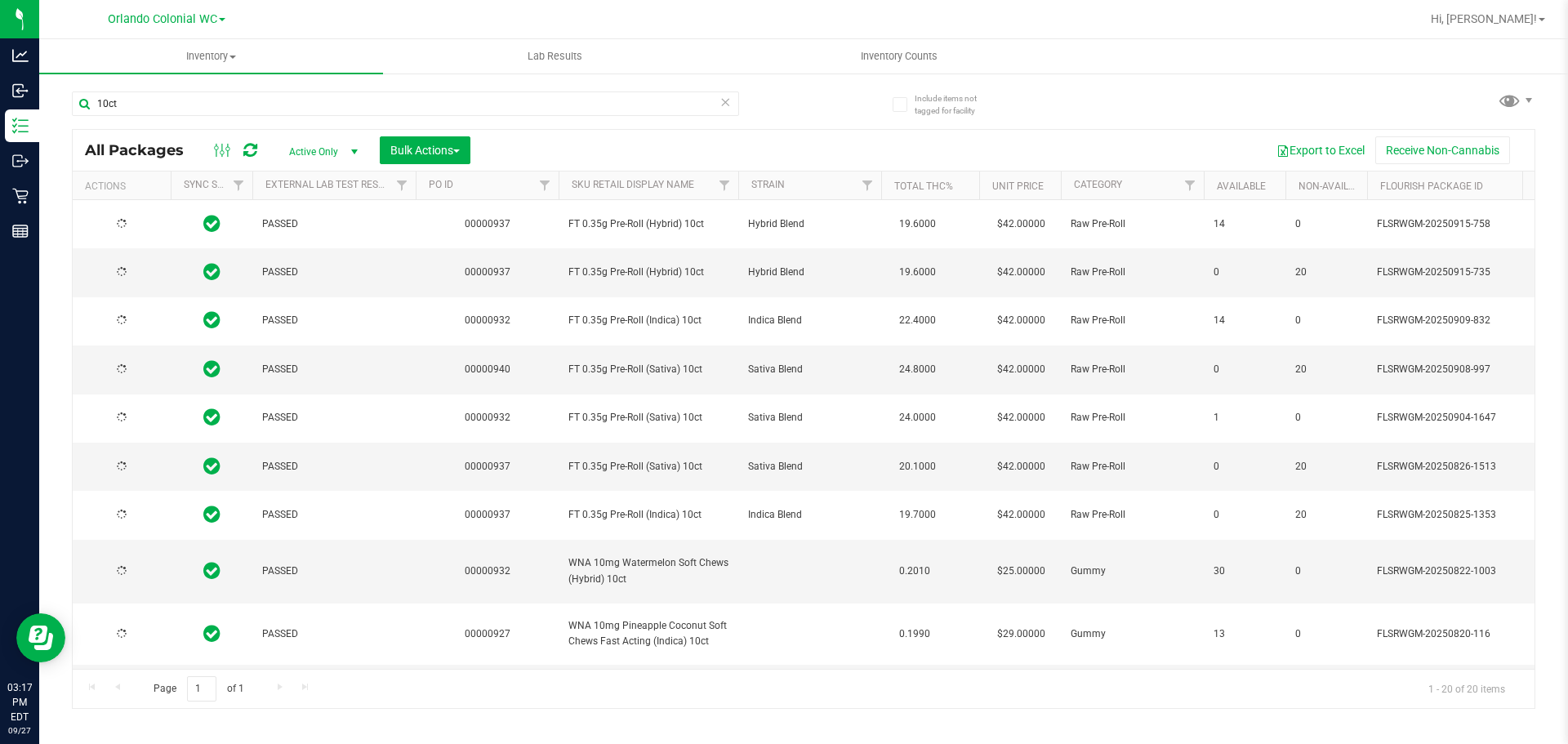
click at [667, 365] on span "FT 0.35g Pre-Roll (Sativa) 10ct" at bounding box center [648, 369] width 160 height 15
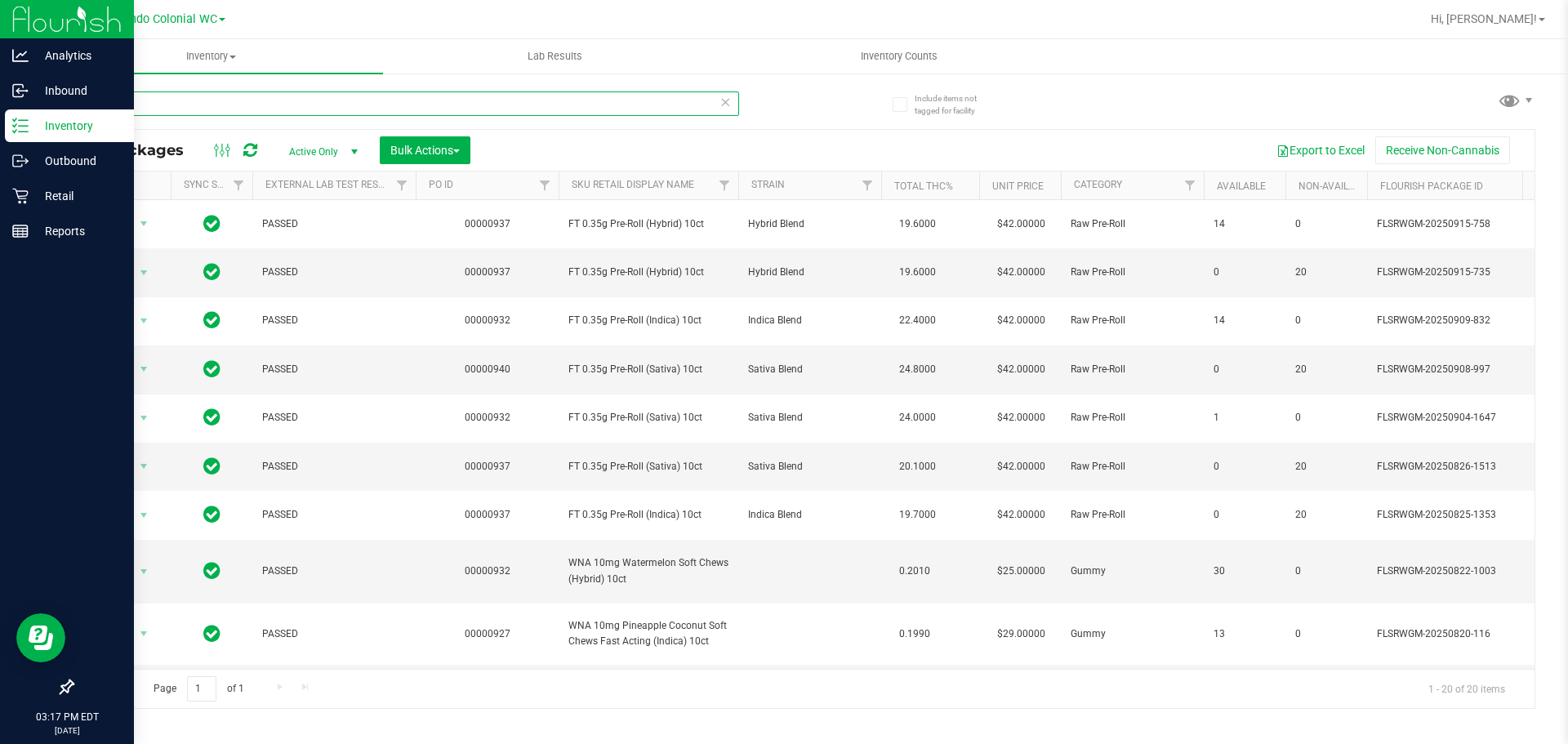
click at [0, 24] on div "Analytics Inbound Inventory Outbound Retail Reports 03:17 PM EDT 09/27/2025 09/…" at bounding box center [784, 372] width 1568 height 744
paste input "FT 0.35g Pre-Roll (Sativa)"
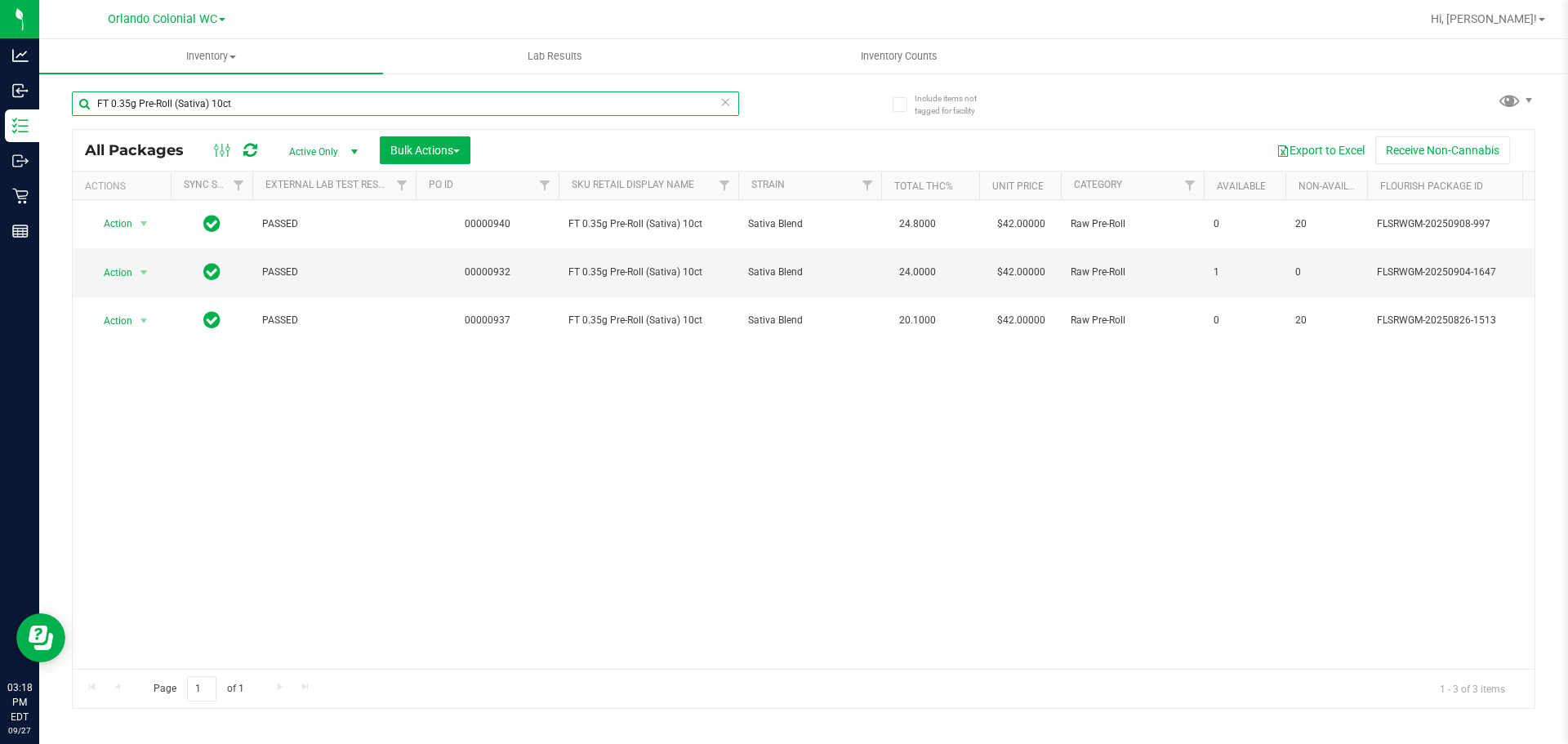
type input "FT 0.35g Pre-Roll (Sativa) 10ct"
click at [892, 60] on span "Inventory Counts" at bounding box center [898, 56] width 121 height 15
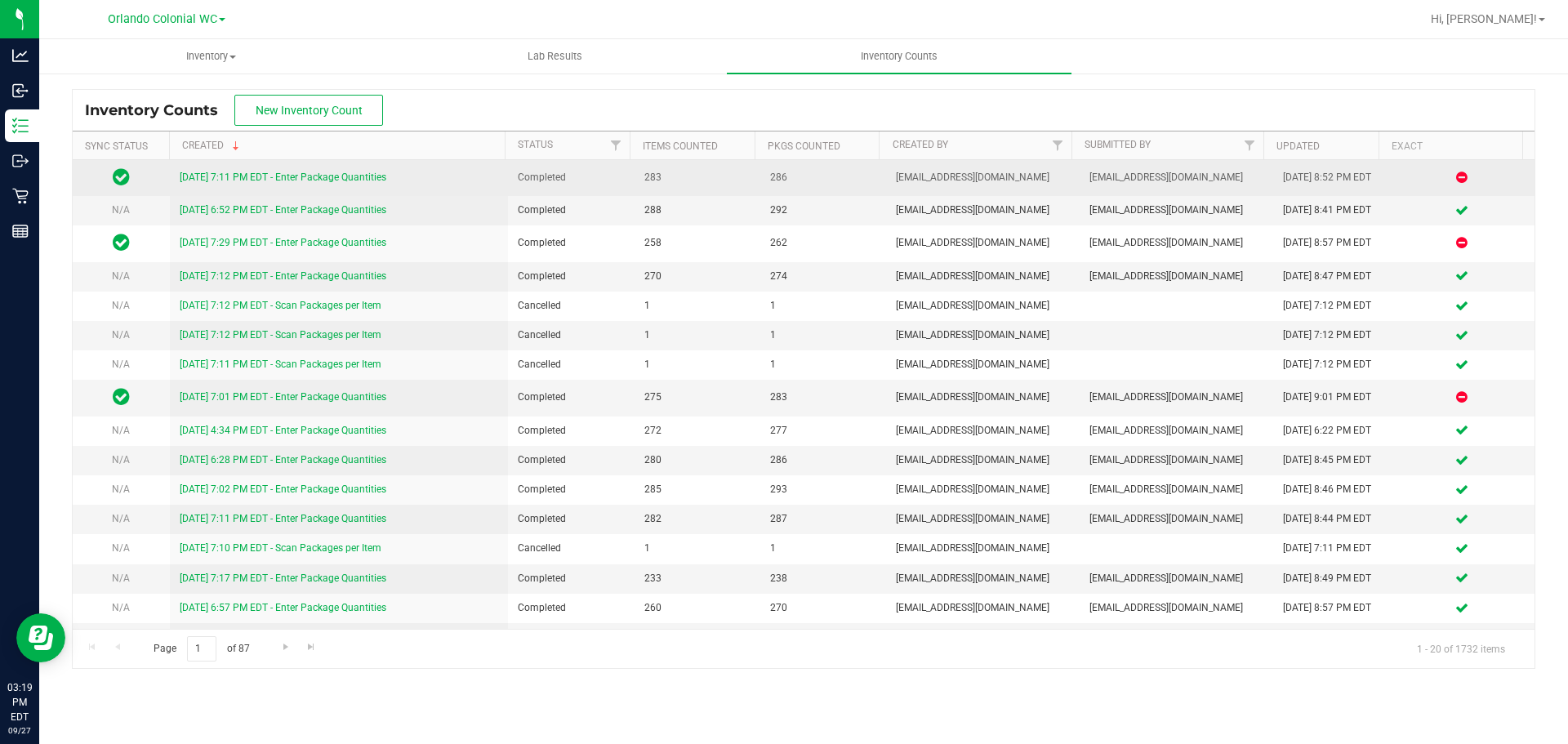
click at [335, 178] on link "9/26/25 7:11 PM EDT - Enter Package Quantities" at bounding box center [283, 177] width 207 height 11
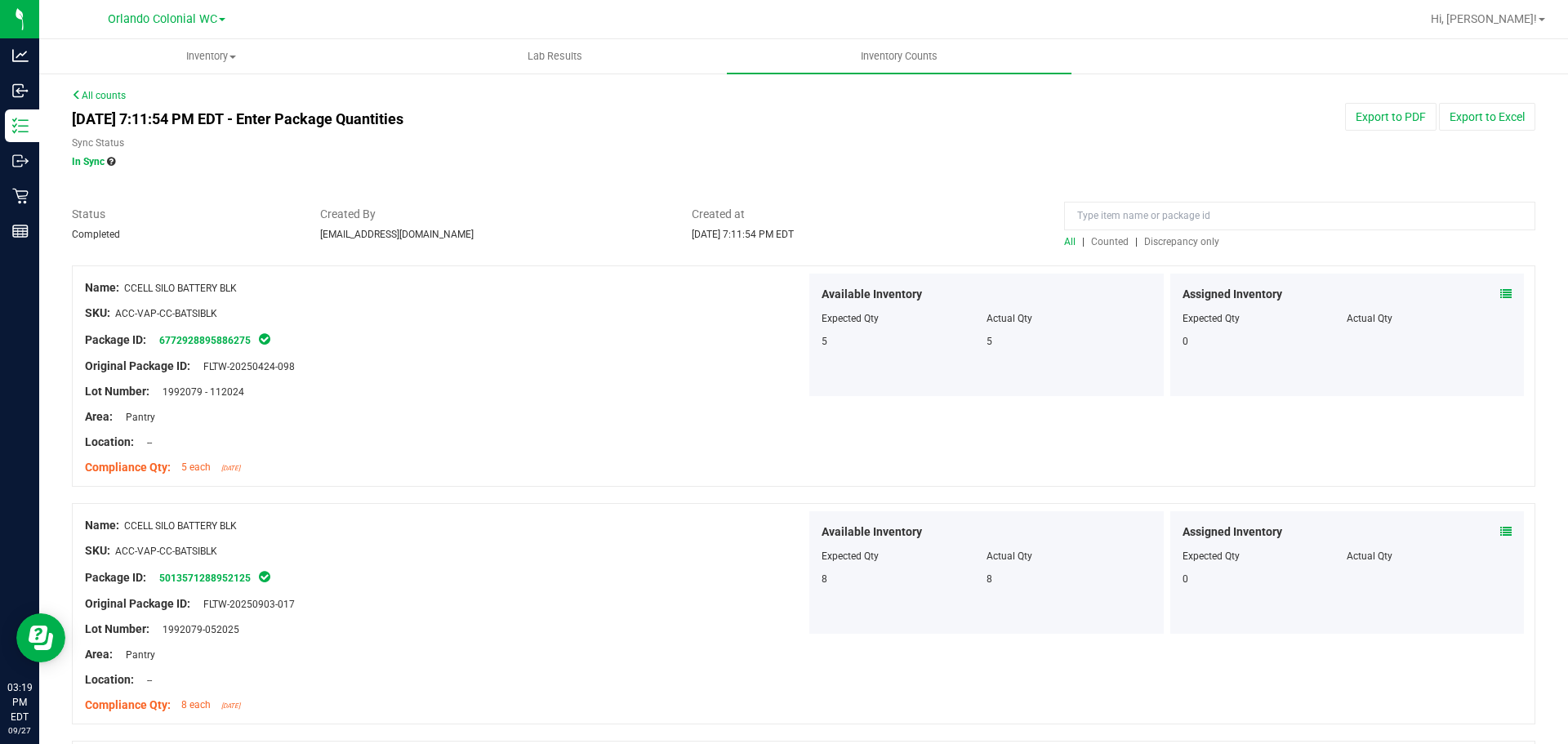
click at [1193, 243] on span "Discrepancy only" at bounding box center [1181, 241] width 75 height 11
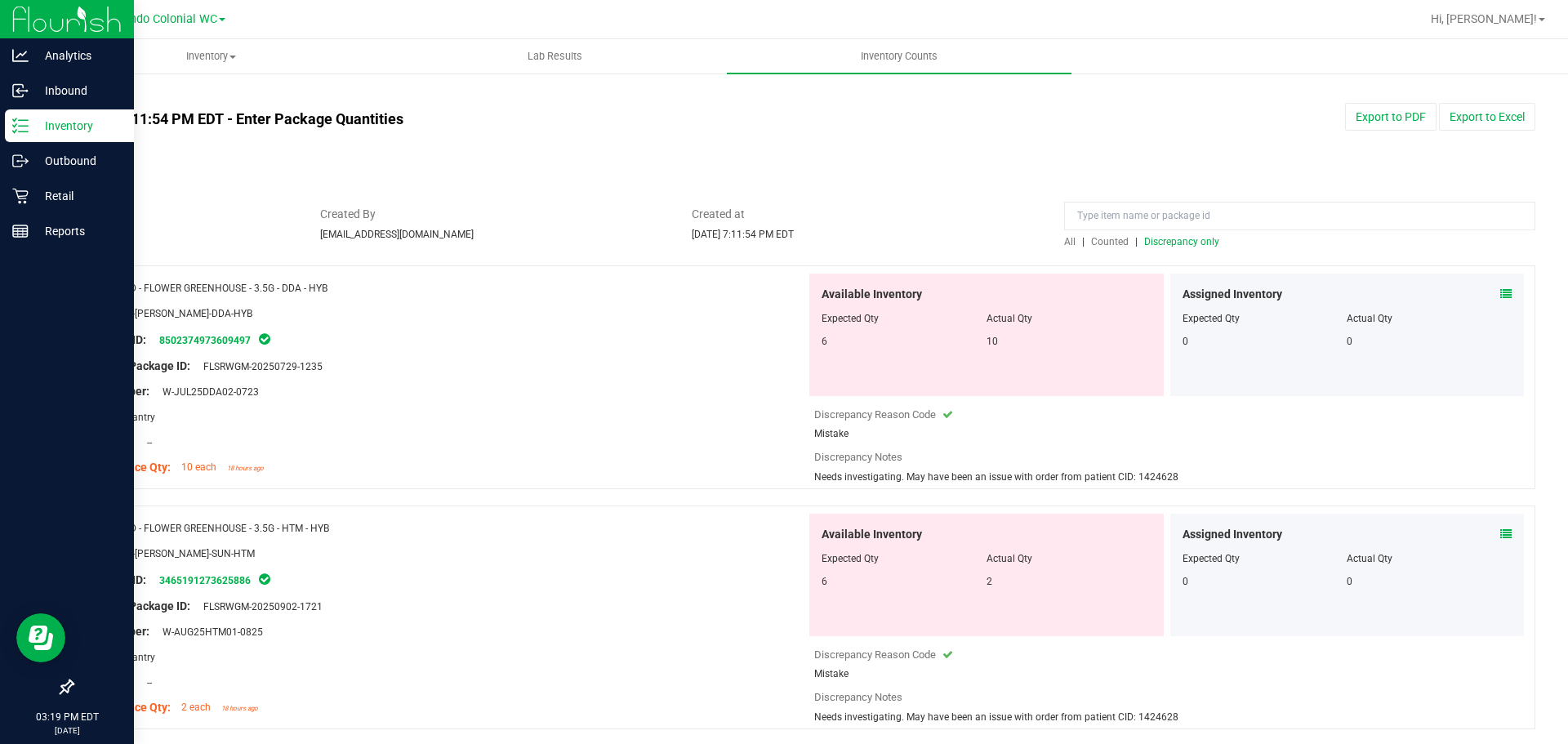
click at [39, 121] on p "Inventory" at bounding box center [77, 125] width 98 height 20
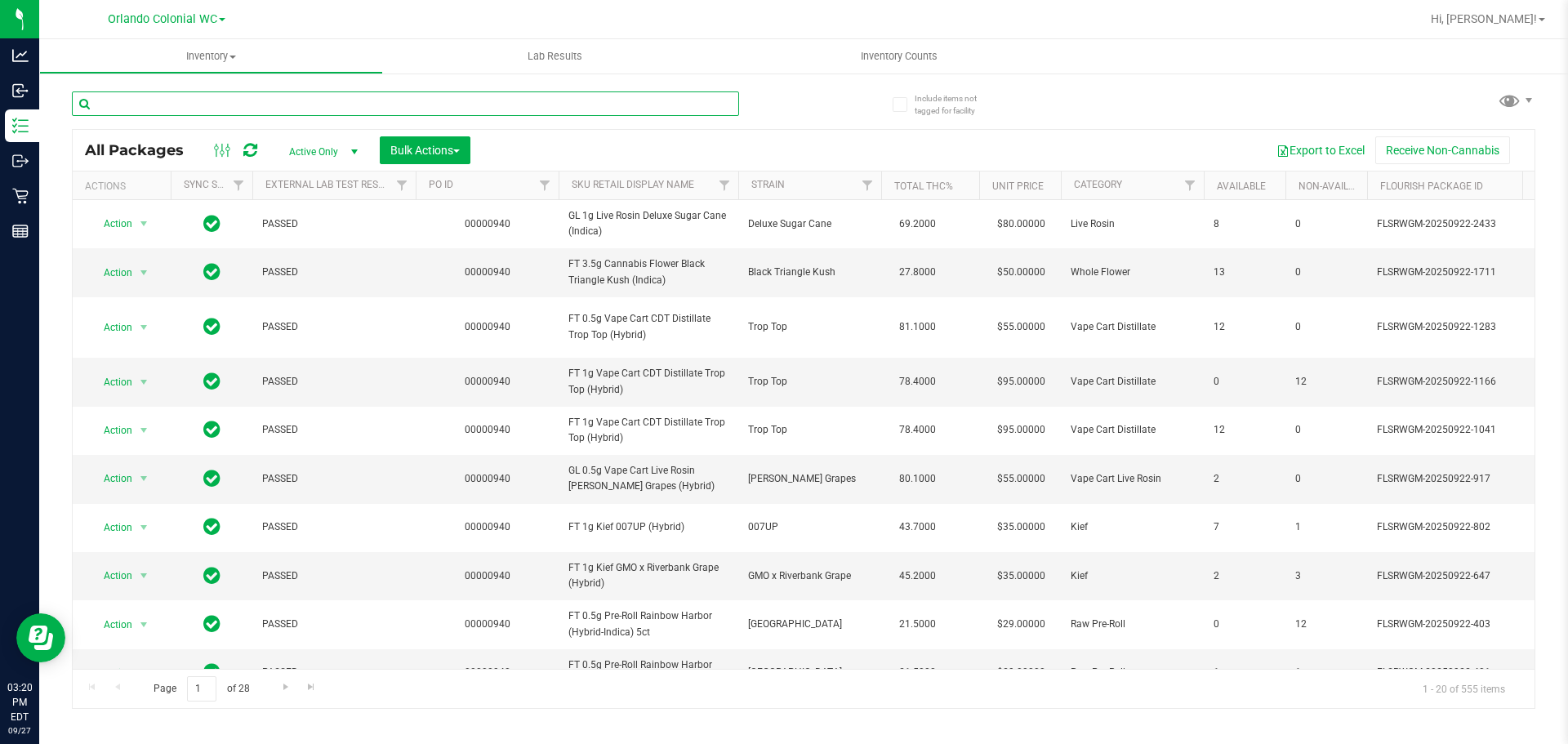
click at [381, 101] on input "text" at bounding box center [406, 104] width 667 height 25
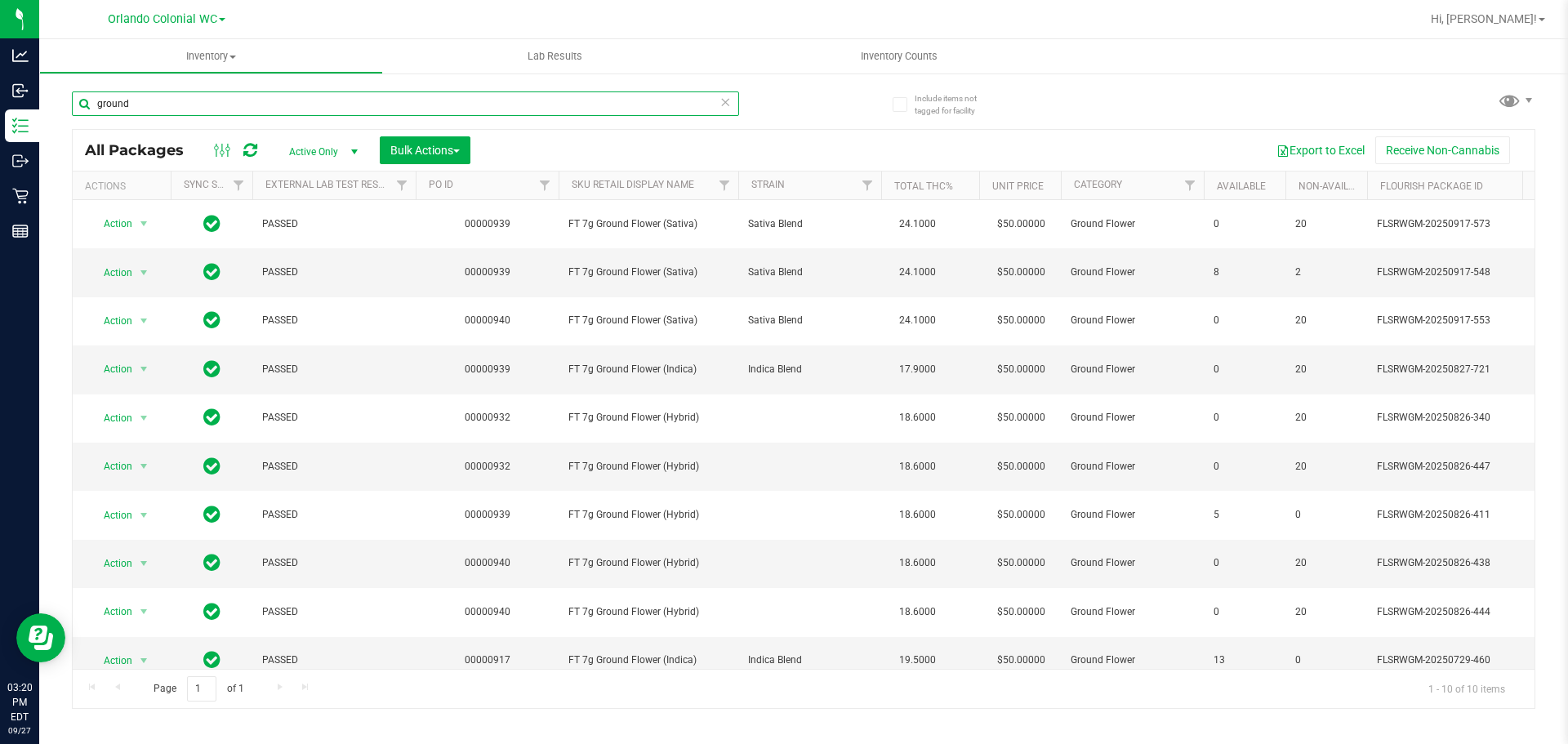
type input "ground"
